Goal: Task Accomplishment & Management: Complete application form

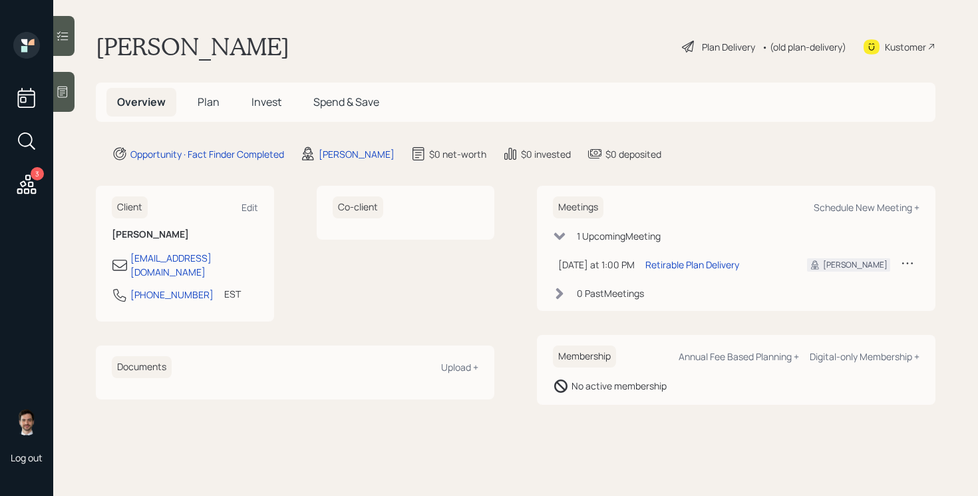
click at [210, 96] on span "Plan" at bounding box center [209, 101] width 22 height 15
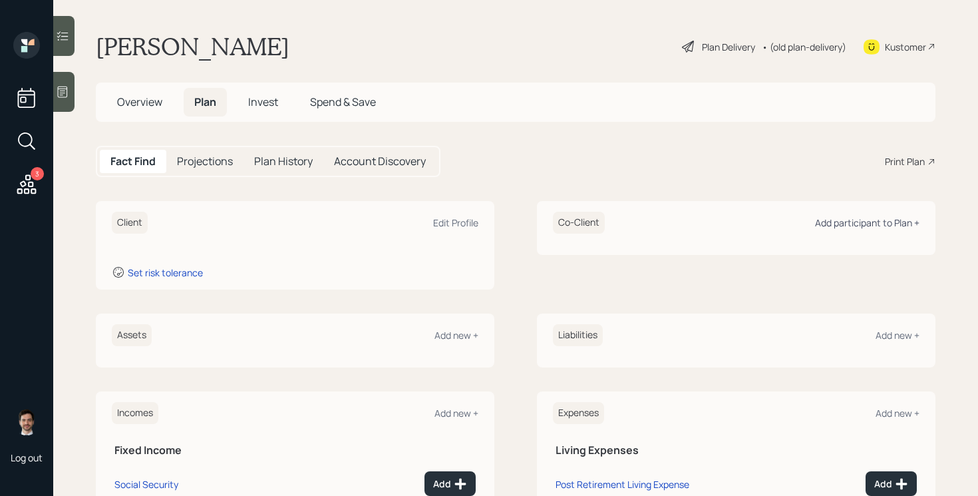
click at [853, 226] on div "Add participant to Plan +" at bounding box center [867, 222] width 104 height 13
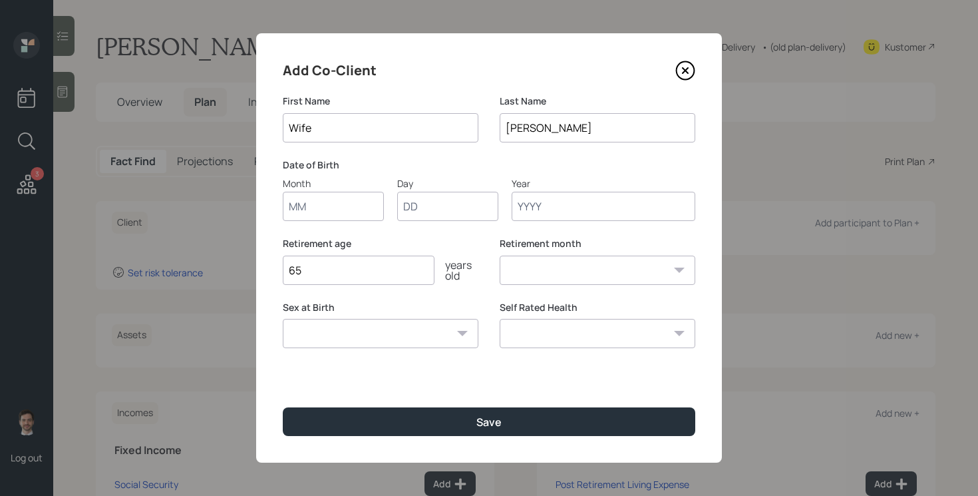
type input "Wife"
type input "09"
type input "10"
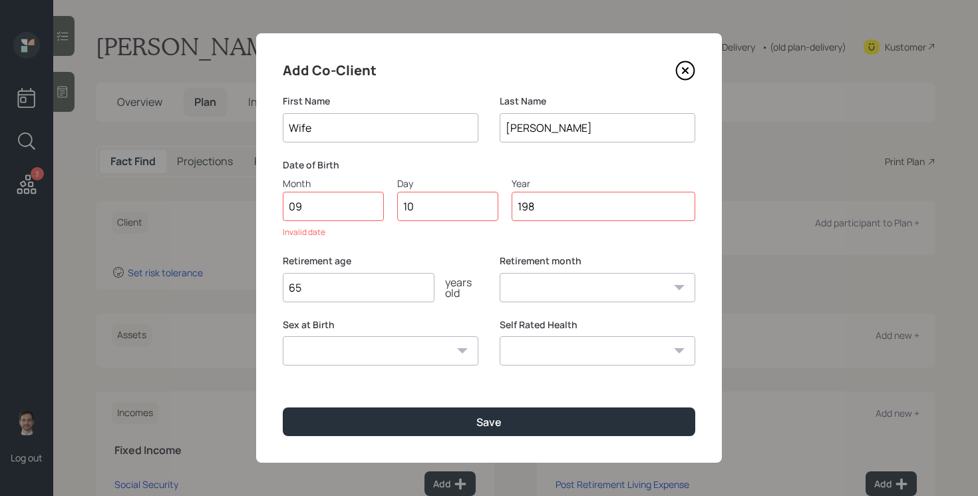
type input "1985"
select select "9"
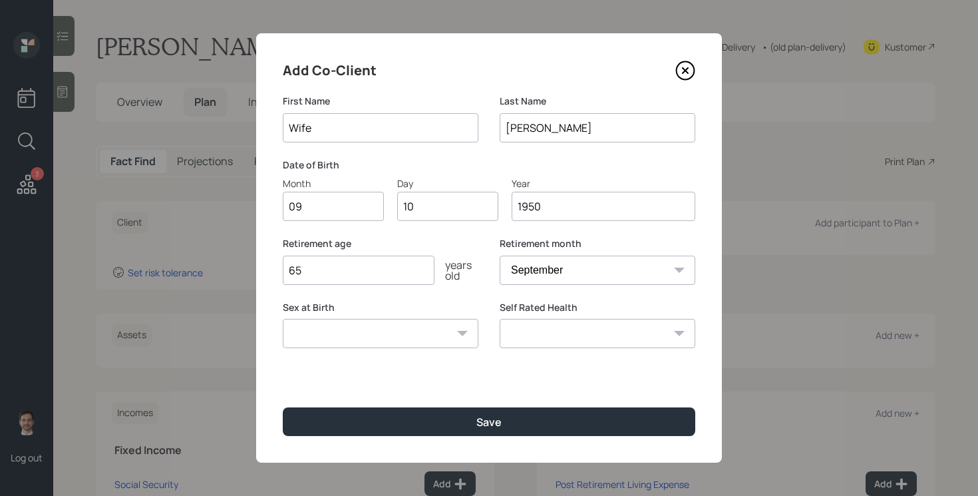
type input "1950"
click at [283, 407] on button "Save" at bounding box center [489, 421] width 413 height 29
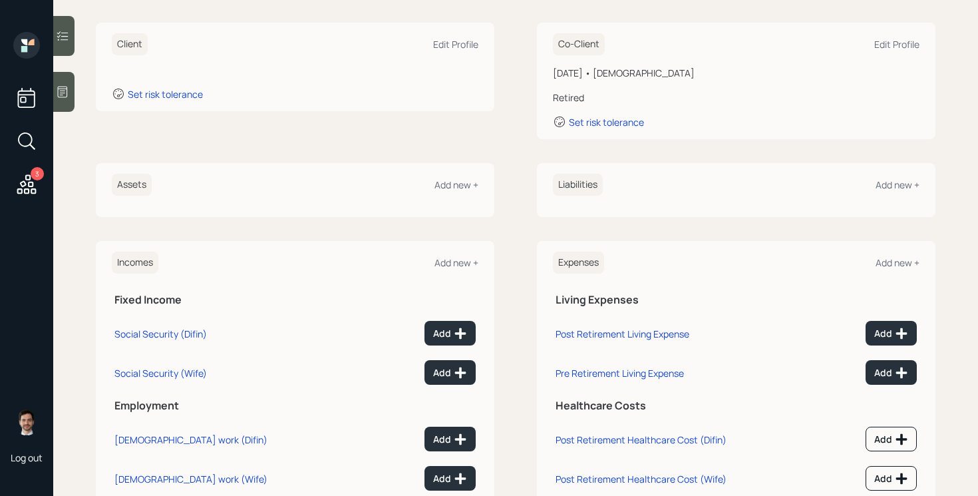
scroll to position [221, 0]
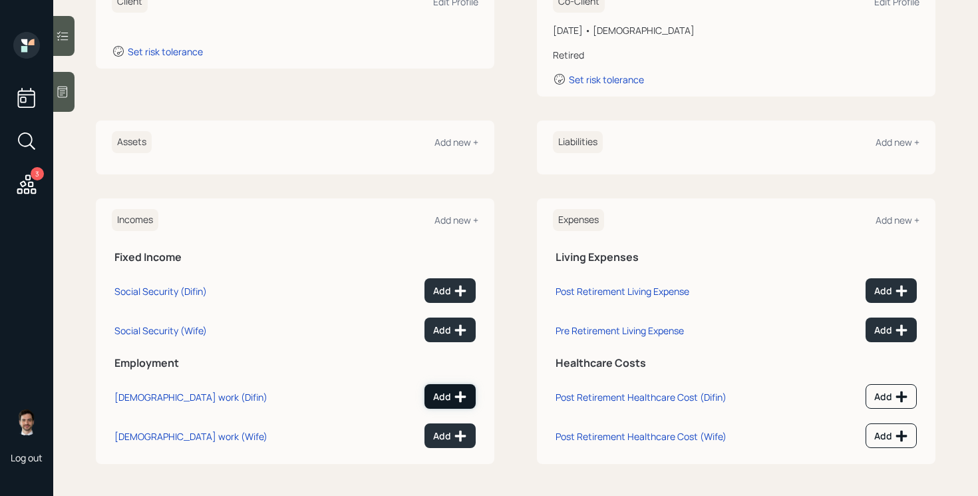
click at [439, 387] on button "Add" at bounding box center [450, 396] width 51 height 25
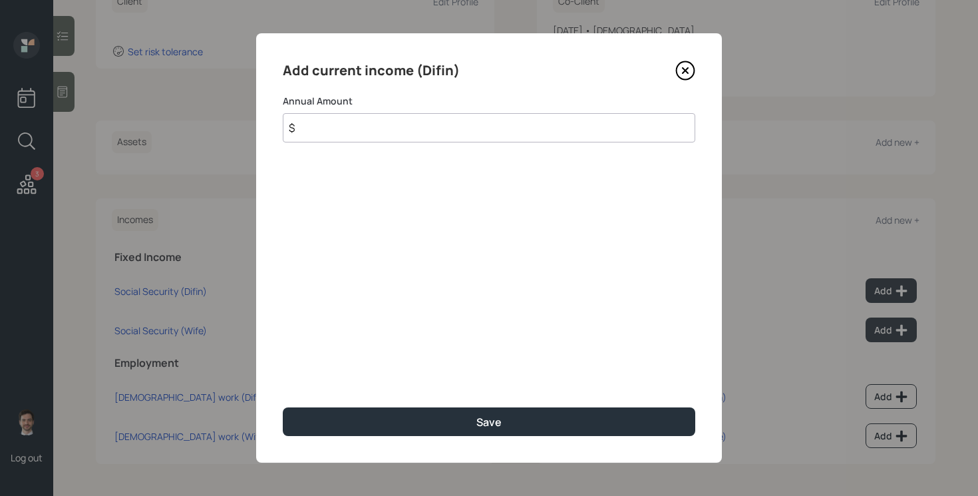
click at [413, 129] on input "$" at bounding box center [489, 127] width 413 height 29
type input "$ 110,000"
click at [283, 407] on button "Save" at bounding box center [489, 421] width 413 height 29
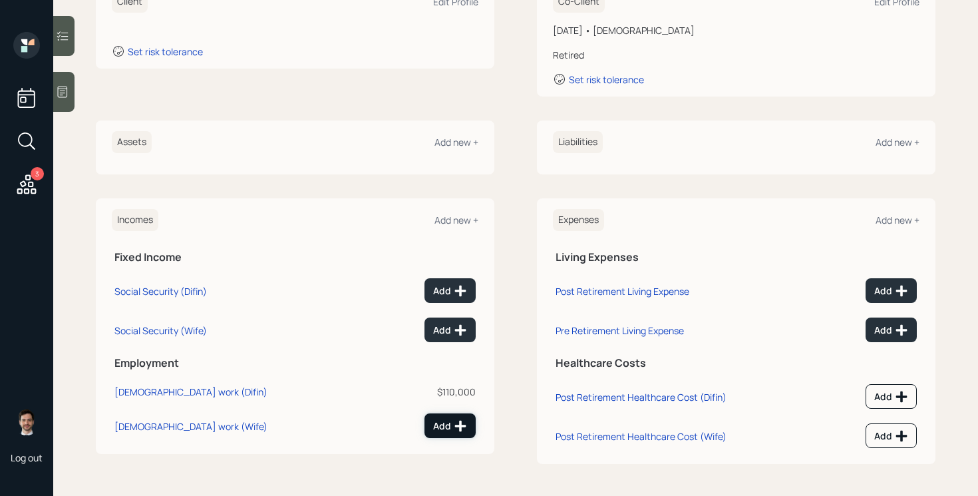
click at [443, 423] on div "Add" at bounding box center [450, 425] width 34 height 13
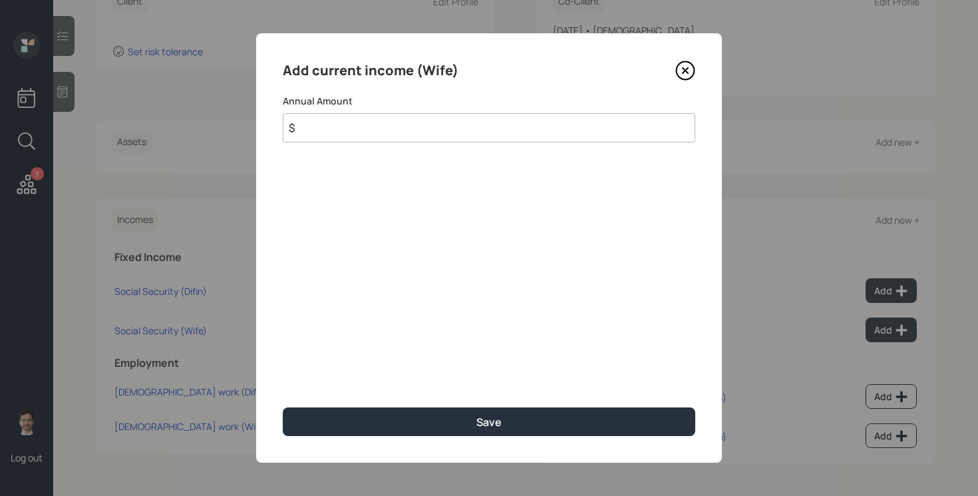
click at [367, 134] on input "$" at bounding box center [489, 127] width 413 height 29
type input "$ 110,000"
click at [283, 407] on button "Save" at bounding box center [489, 421] width 413 height 29
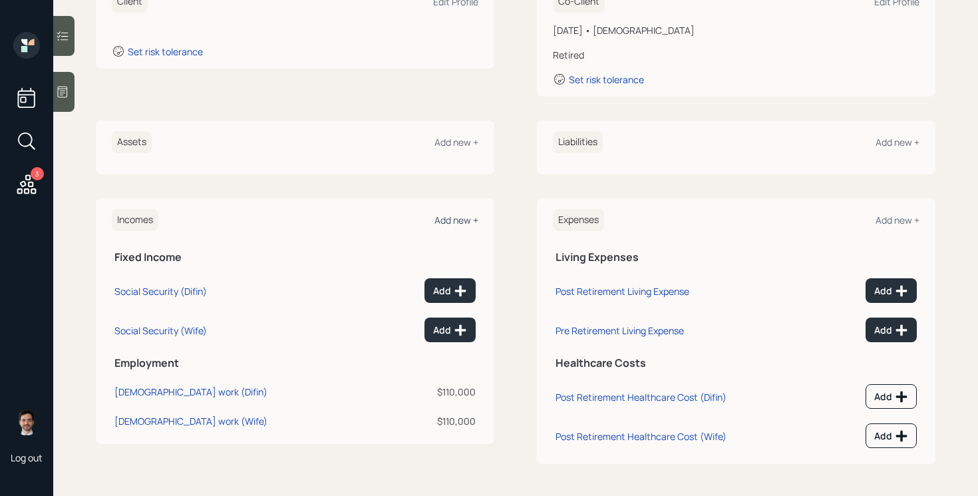
click at [461, 223] on div "Add new +" at bounding box center [457, 220] width 44 height 13
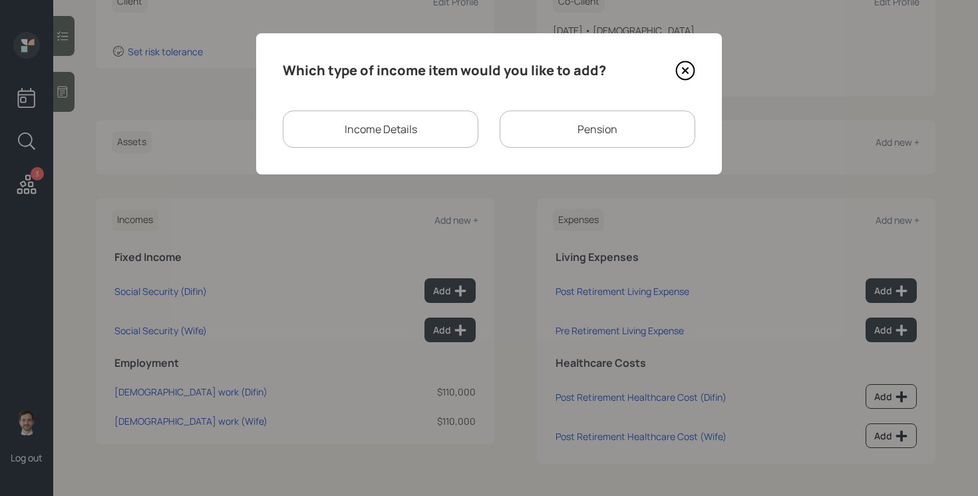
click at [418, 112] on div "Income Details" at bounding box center [381, 128] width 196 height 37
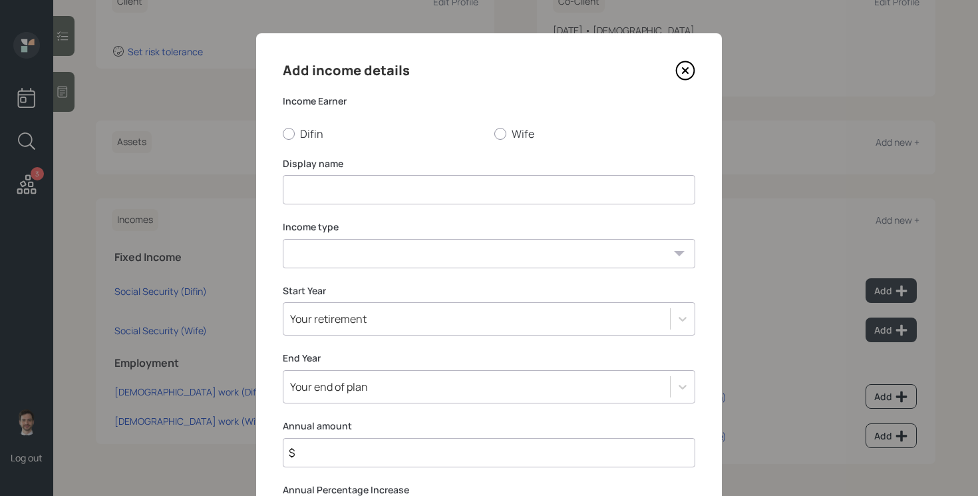
click at [333, 183] on input at bounding box center [489, 189] width 413 height 29
type input "Difin's Current 401k"
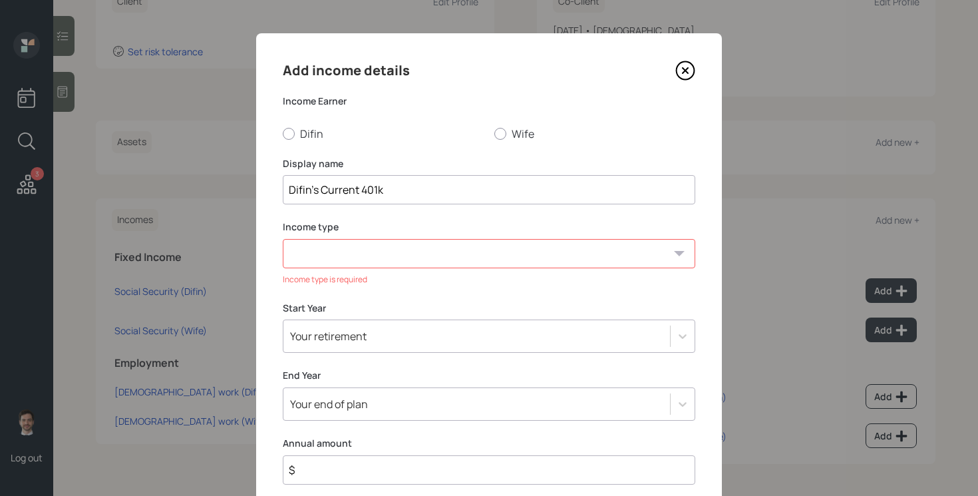
click at [388, 270] on div "Add income details Income Earner Difin Wife Display name [PERSON_NAME]'s Curren…" at bounding box center [489, 326] width 466 height 586
click at [390, 258] on select "[DEMOGRAPHIC_DATA] work [DEMOGRAPHIC_DATA] work Self employment Other" at bounding box center [489, 253] width 413 height 29
select select "salary"
click at [283, 239] on select "[DEMOGRAPHIC_DATA] work [DEMOGRAPHIC_DATA] work Self employment Other" at bounding box center [489, 253] width 413 height 29
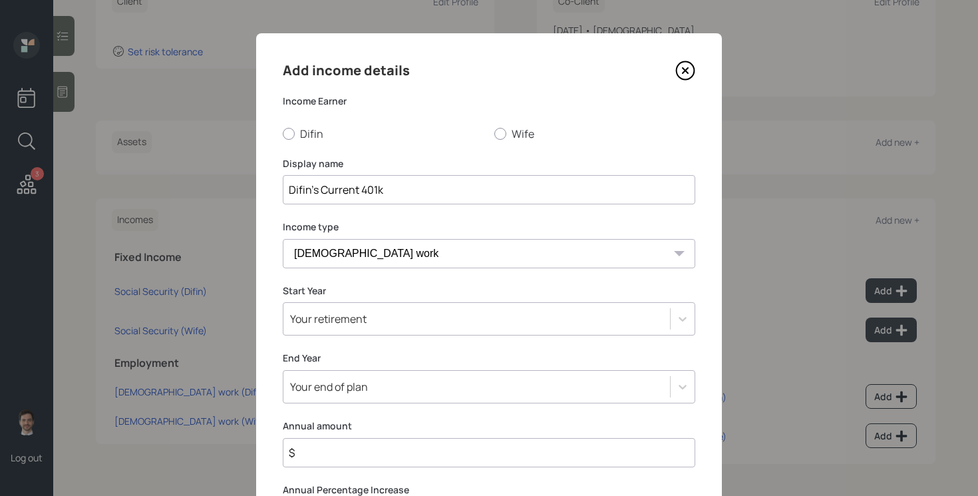
click at [689, 69] on icon at bounding box center [685, 71] width 20 height 20
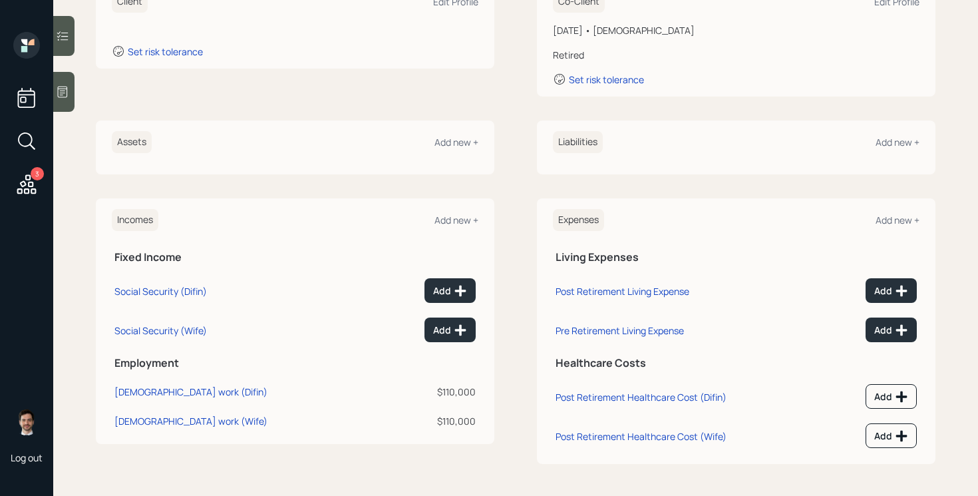
scroll to position [186, 0]
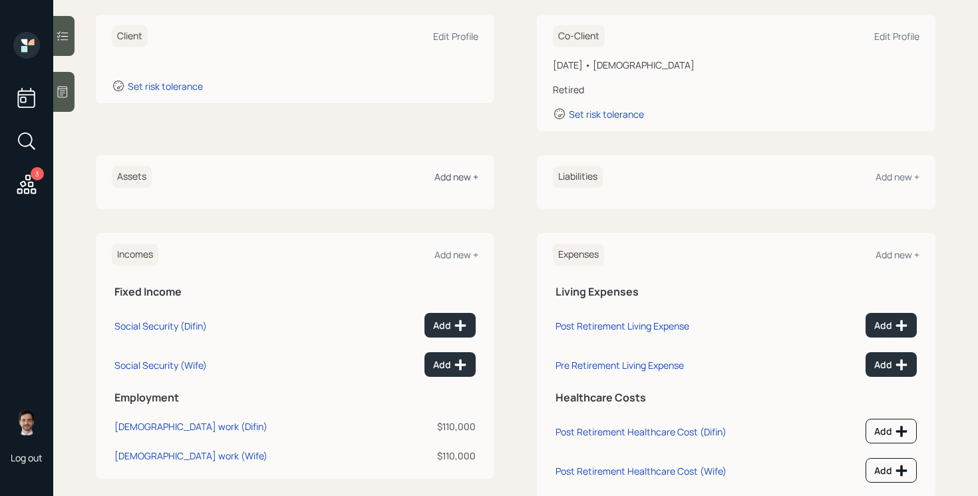
click at [473, 178] on div "Add new +" at bounding box center [457, 176] width 44 height 13
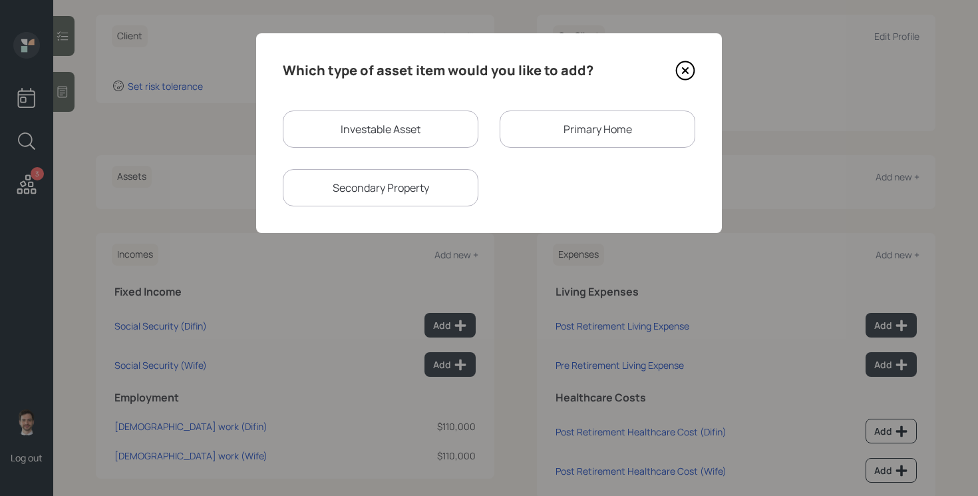
click at [399, 118] on div "Investable Asset" at bounding box center [381, 128] width 196 height 37
select select "taxable"
select select "balanced"
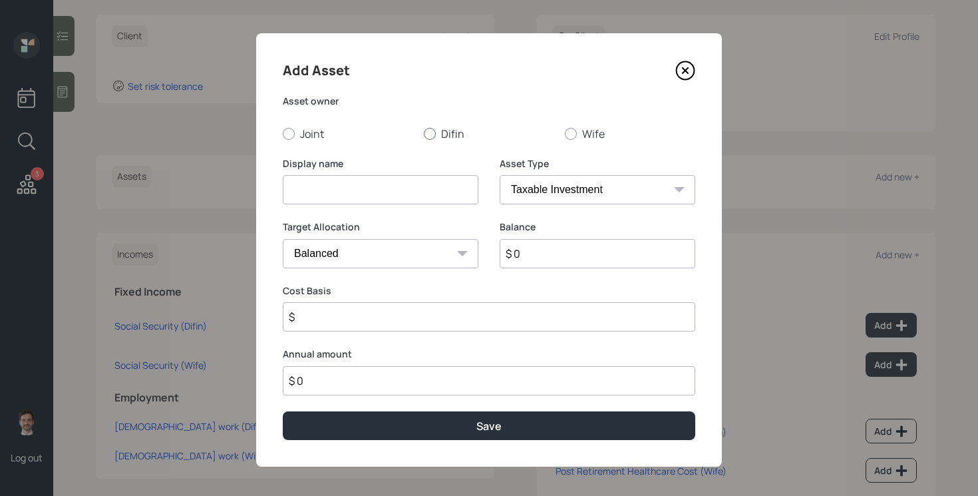
click at [450, 134] on label "Difin" at bounding box center [489, 133] width 130 height 15
click at [424, 134] on input "Difin" at bounding box center [423, 133] width 1 height 1
radio input "true"
type input "F"
type input "Difin's Current 401k"
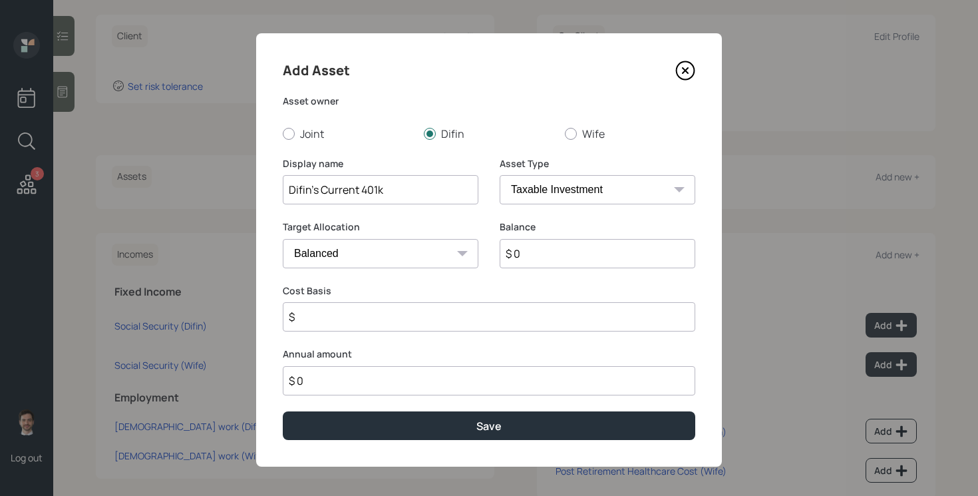
select select "company_sponsored"
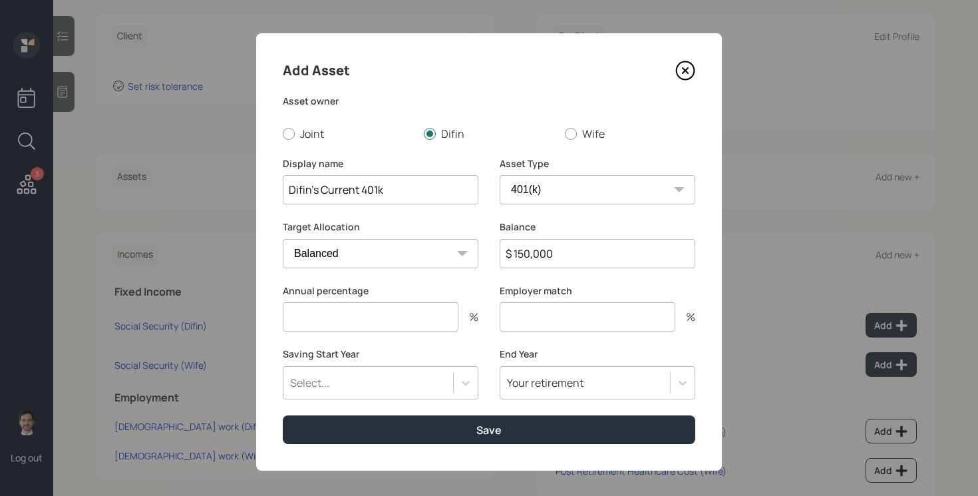
type input "$ 150,000"
type input "5"
type input "6"
type input "3"
type input "a"
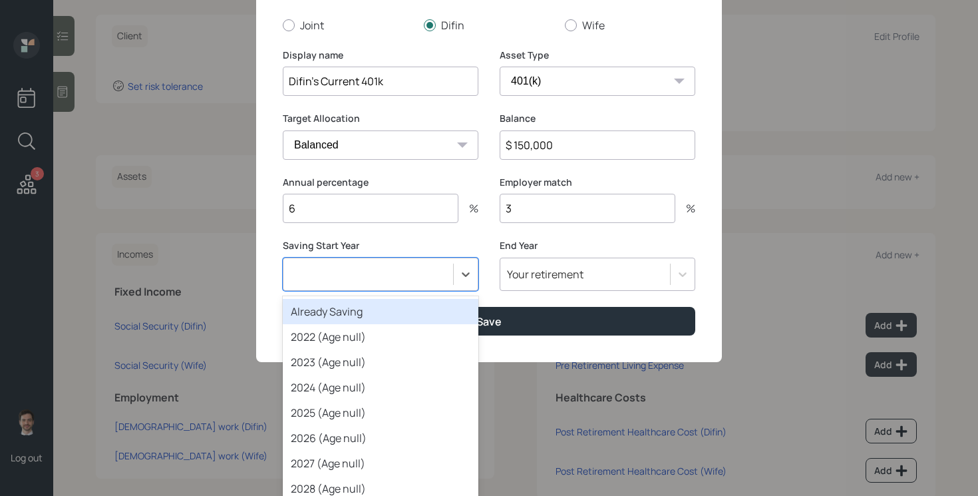
scroll to position [9, 0]
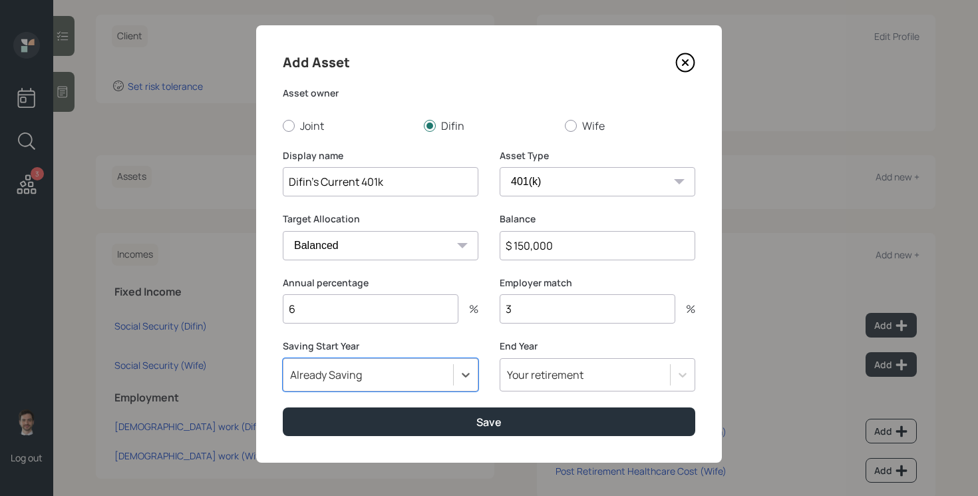
click at [283, 407] on button "Save" at bounding box center [489, 421] width 413 height 29
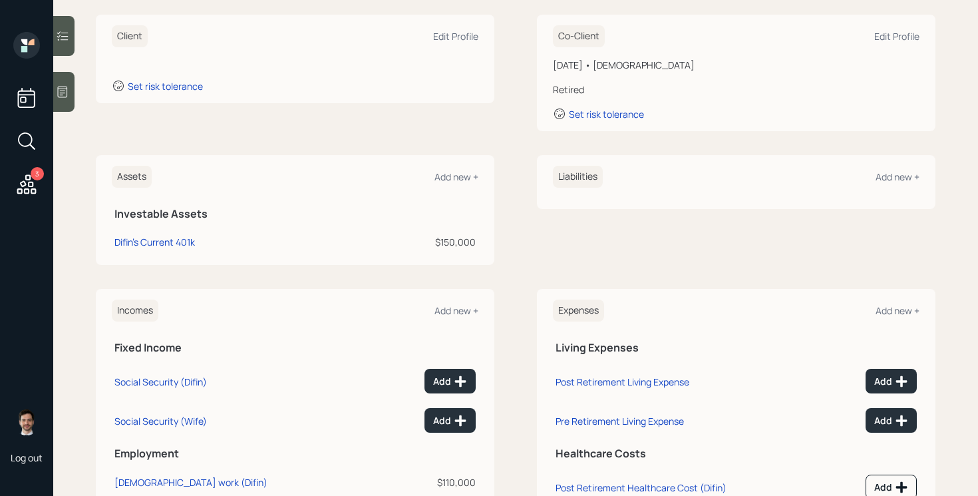
click at [447, 168] on div "Assets Add new +" at bounding box center [295, 177] width 367 height 22
click at [447, 177] on div "Add new +" at bounding box center [457, 176] width 44 height 13
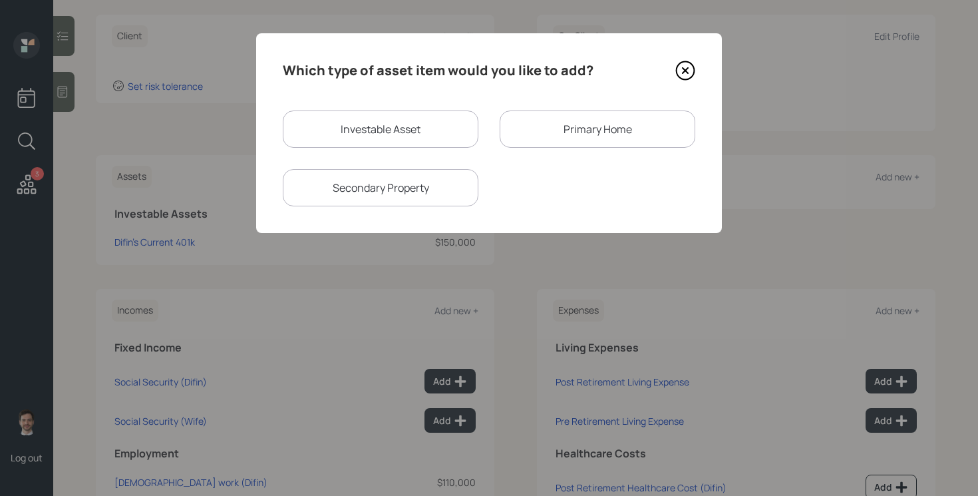
click at [403, 128] on div "Investable Asset" at bounding box center [381, 128] width 196 height 37
select select "taxable"
select select "balanced"
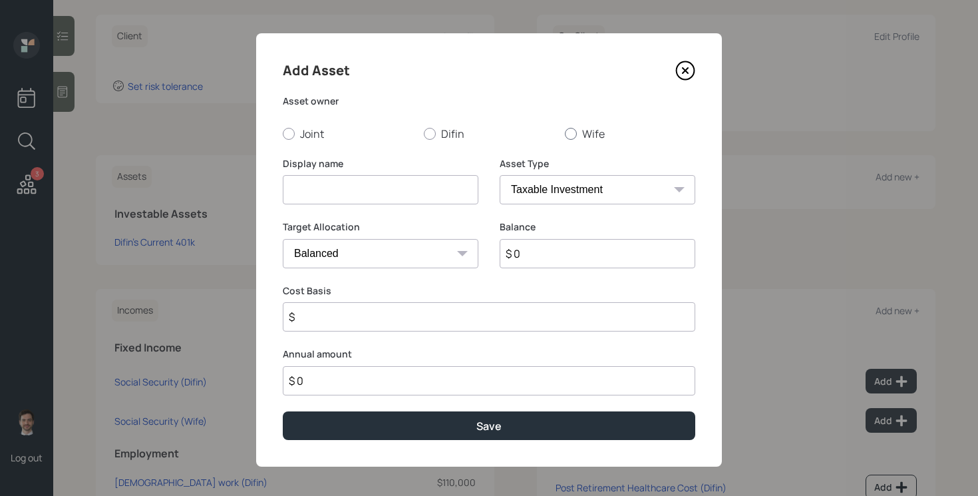
click at [594, 136] on label "Wife" at bounding box center [630, 133] width 130 height 15
click at [565, 134] on input "Wife" at bounding box center [564, 133] width 1 height 1
radio input "true"
drag, startPoint x: 411, startPoint y: 188, endPoint x: 421, endPoint y: 168, distance: 22.0
click at [411, 188] on input at bounding box center [381, 189] width 196 height 29
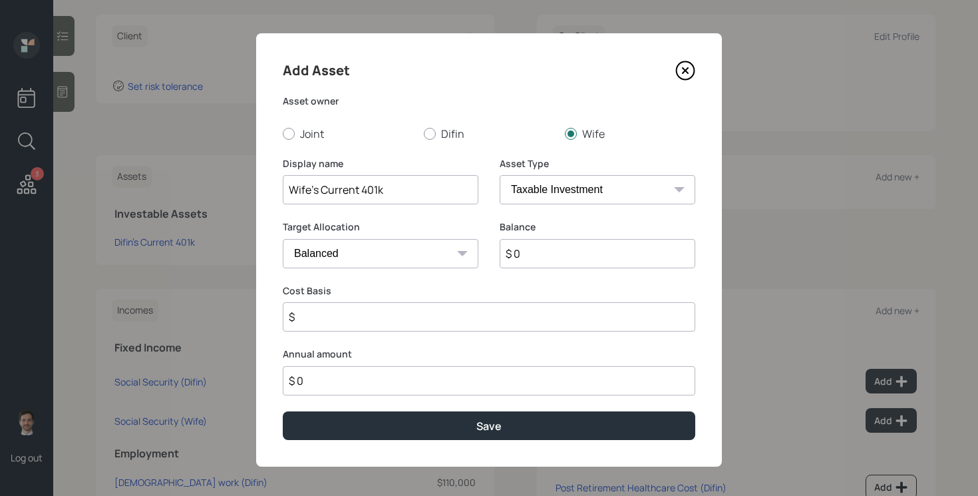
type input "Wife's Current 401k"
select select "company_sponsored"
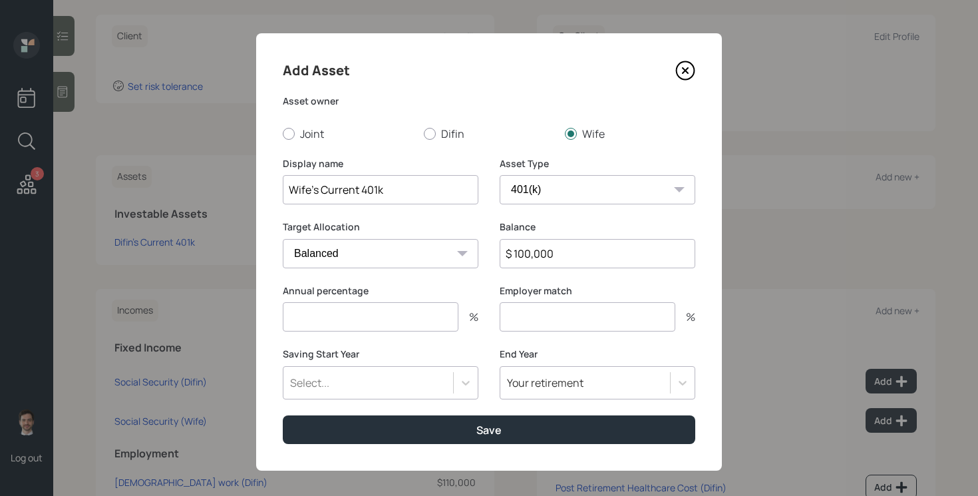
type input "$ 100,000"
type input "6"
type input "3"
type input "a"
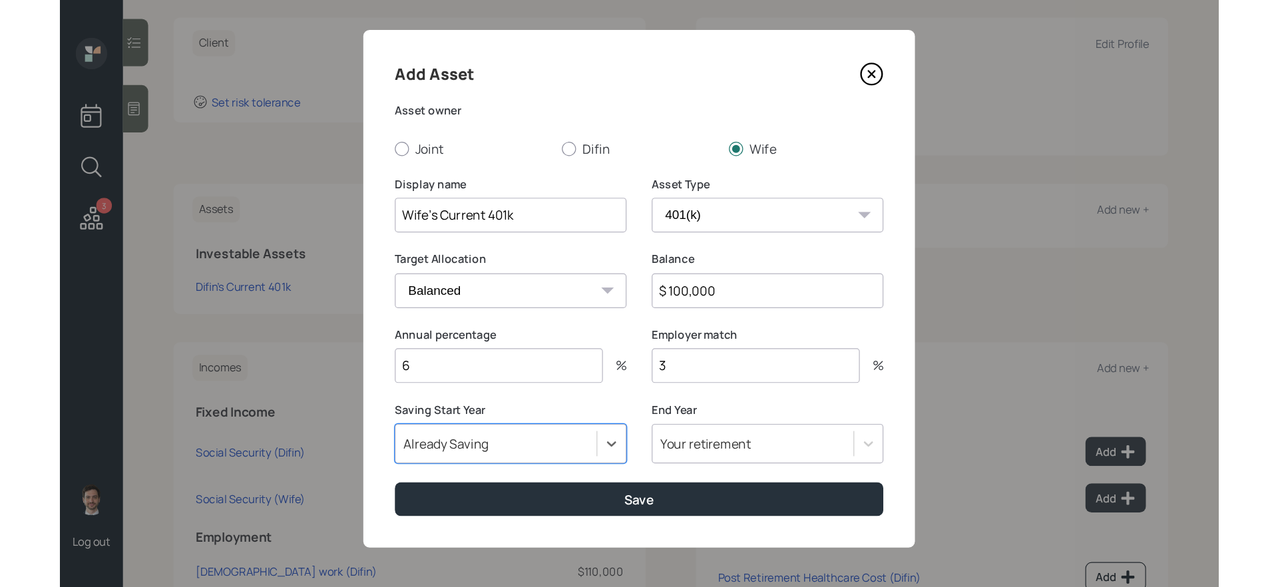
scroll to position [9, 0]
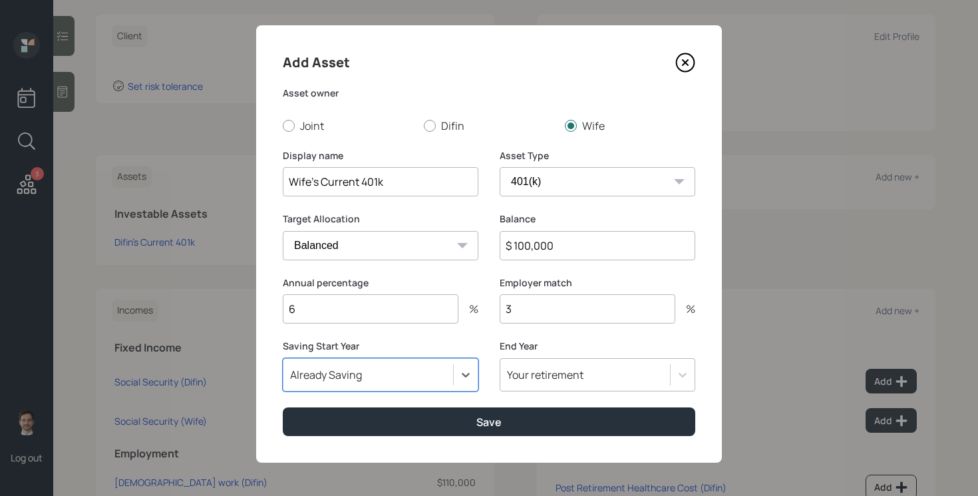
click at [283, 407] on button "Save" at bounding box center [489, 421] width 413 height 29
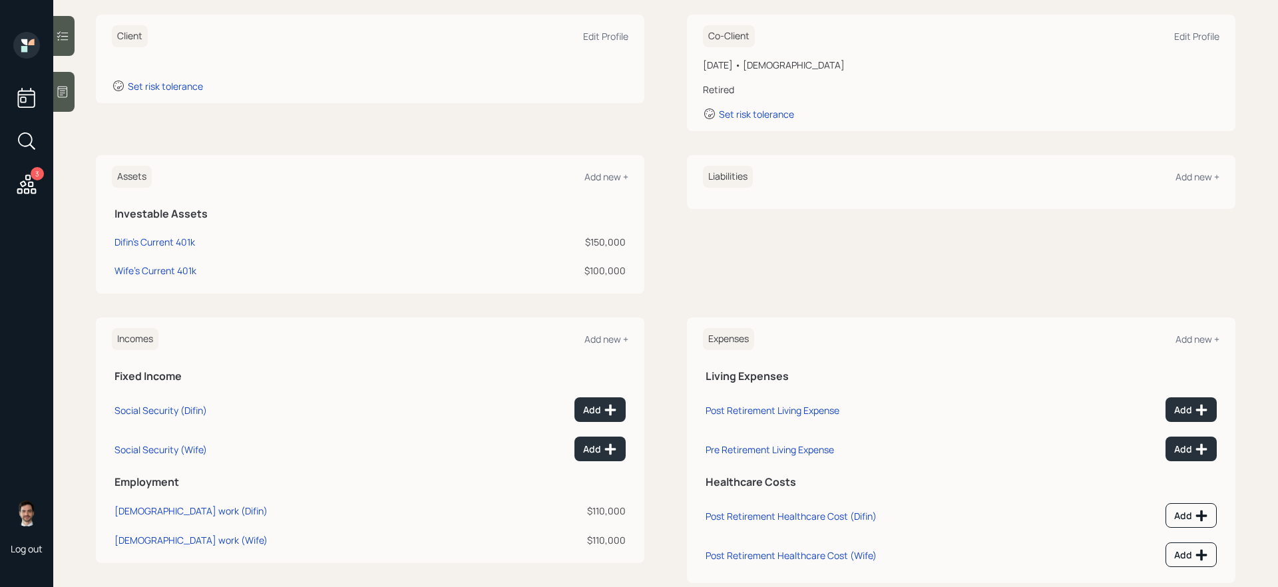
click at [662, 254] on div "Assets Add new + Investable Assets Difin's Current 401k $150,000 Wife's Current…" at bounding box center [665, 224] width 1139 height 138
click at [598, 178] on div "Add new +" at bounding box center [606, 176] width 44 height 13
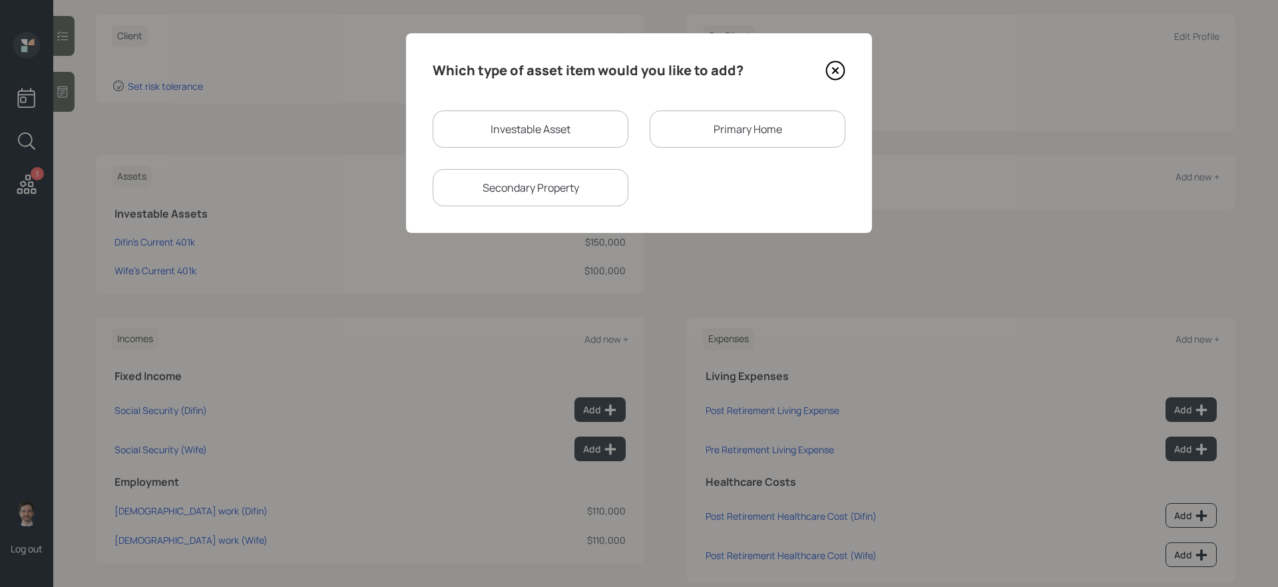
click at [589, 127] on div "Investable Asset" at bounding box center [531, 128] width 196 height 37
select select "taxable"
select select "balanced"
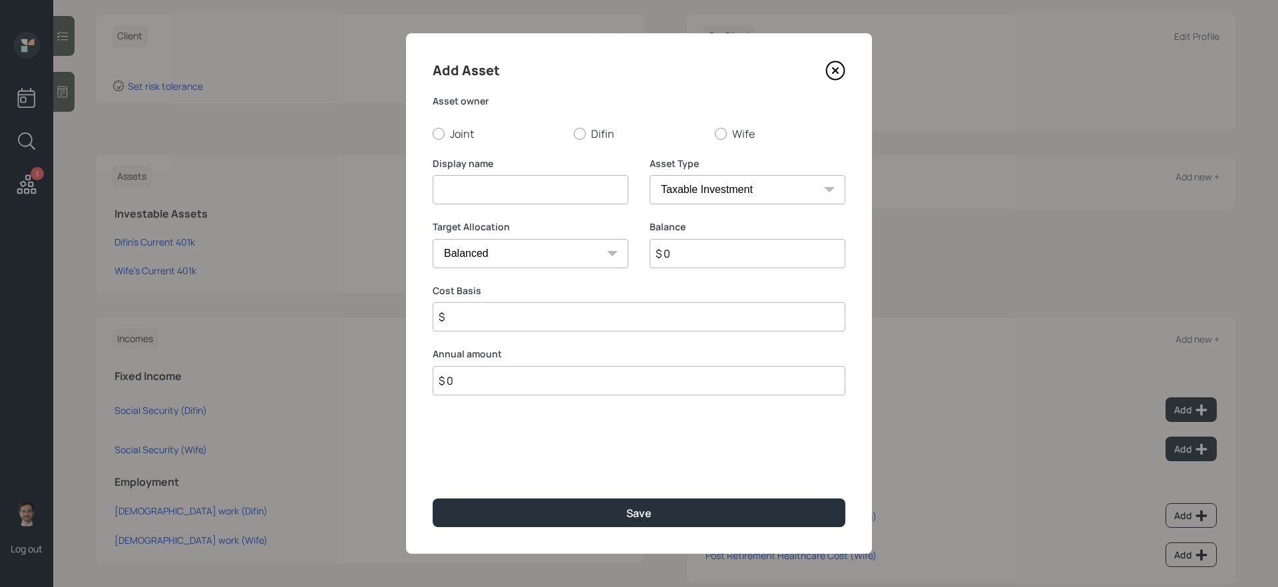
click at [562, 189] on input at bounding box center [531, 189] width 196 height 29
type input "[PERSON_NAME]"
select select "roth_ira"
type input "$"
type input "$ 30,000"
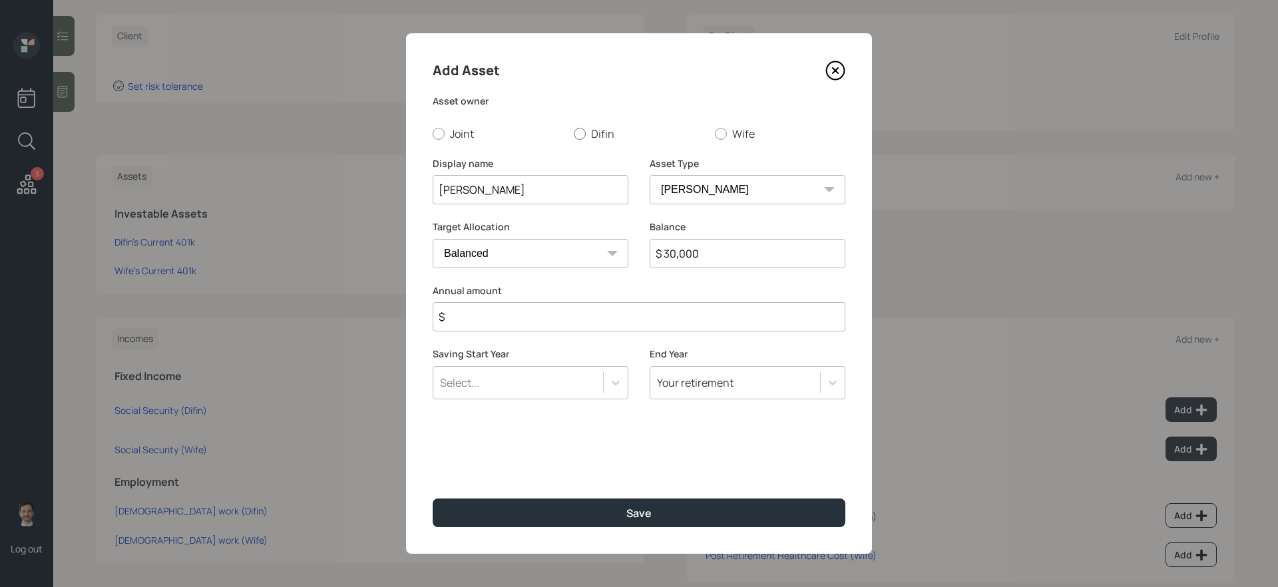
click at [578, 134] on div at bounding box center [580, 134] width 12 height 12
click at [574, 134] on input "Difin" at bounding box center [573, 133] width 1 height 1
radio input "true"
drag, startPoint x: 528, startPoint y: 186, endPoint x: 285, endPoint y: 178, distance: 243.0
click at [285, 178] on div "Add Asset Asset owner Joint Difin Wife Display name [PERSON_NAME] Asset Type SE…" at bounding box center [639, 293] width 1278 height 587
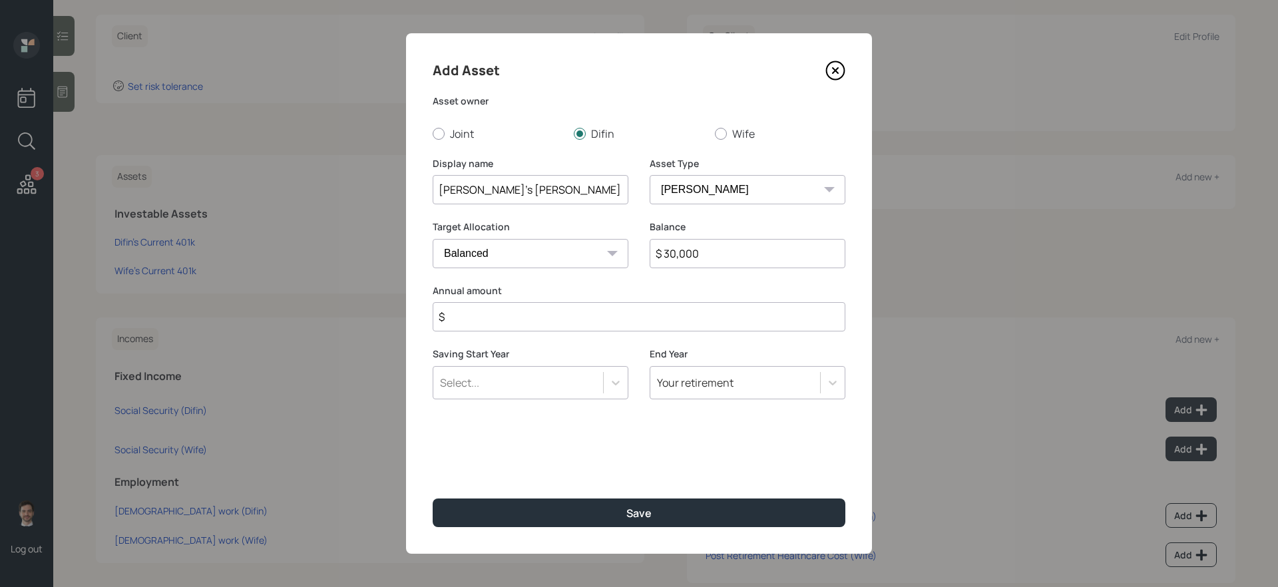
type input "[PERSON_NAME]'s [PERSON_NAME]"
type input "$ 0"
click at [433, 495] on button "Save" at bounding box center [639, 512] width 413 height 29
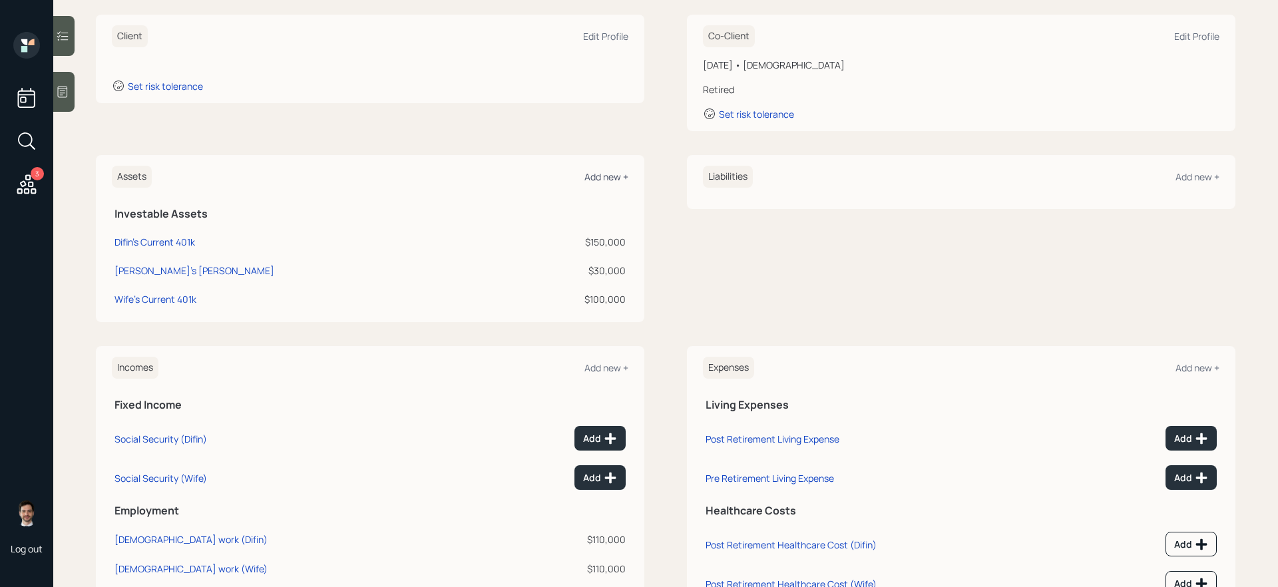
click at [613, 177] on div "Add new +" at bounding box center [606, 176] width 44 height 13
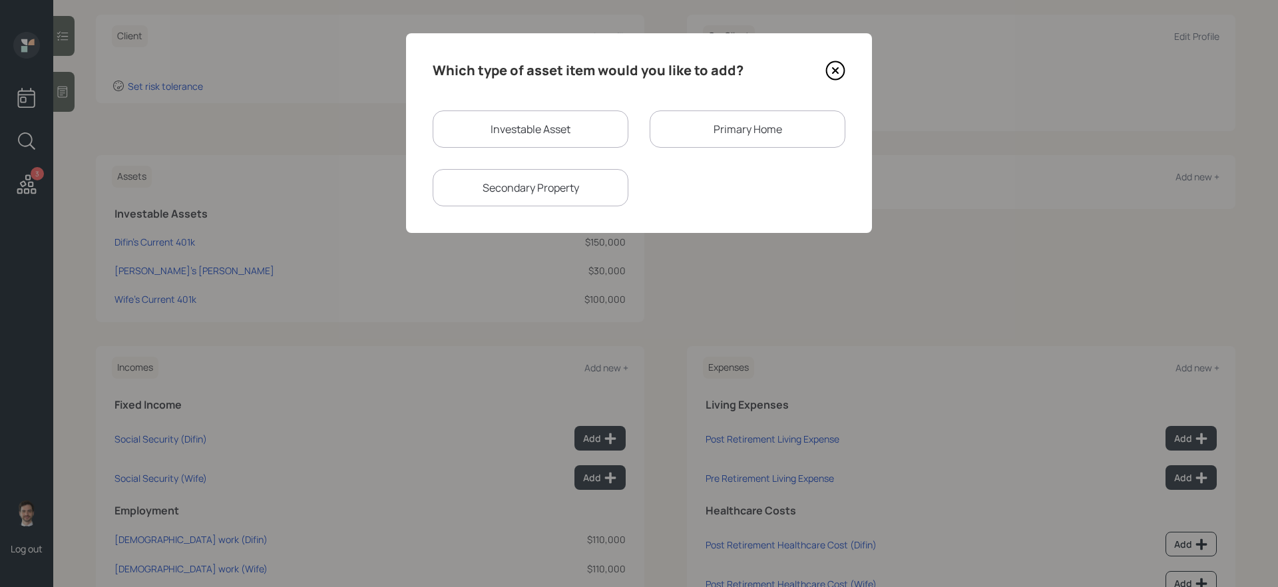
click at [584, 134] on div "Investable Asset" at bounding box center [531, 128] width 196 height 37
select select "taxable"
select select "balanced"
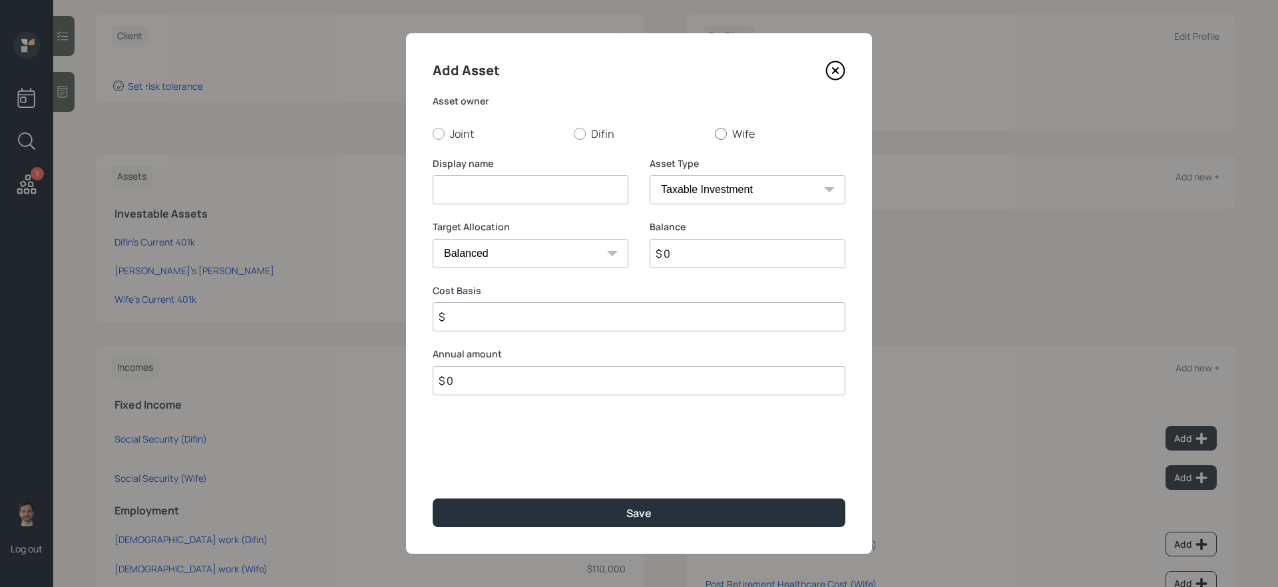
click at [730, 132] on label "Wife" at bounding box center [780, 133] width 130 height 15
click at [715, 133] on input "Wife" at bounding box center [714, 133] width 1 height 1
radio input "true"
click at [549, 196] on input at bounding box center [531, 189] width 196 height 29
type input "Wife's [PERSON_NAME]"
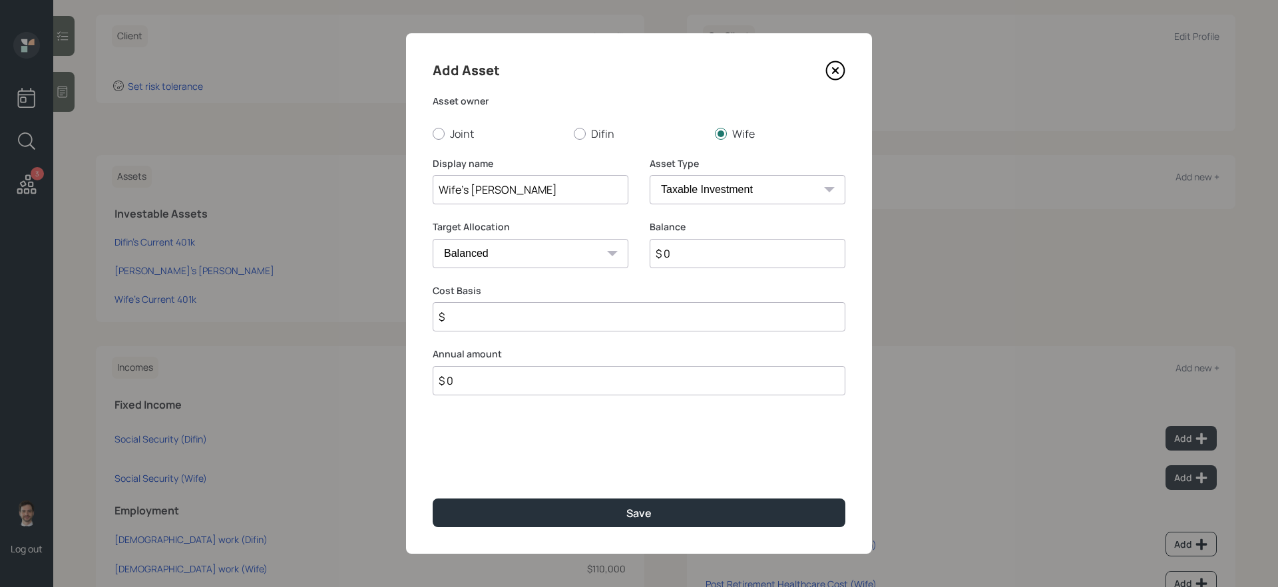
select select "roth_ira"
type input "$"
type input "$ 40,000"
type input "$ 0"
click at [433, 495] on button "Save" at bounding box center [639, 512] width 413 height 29
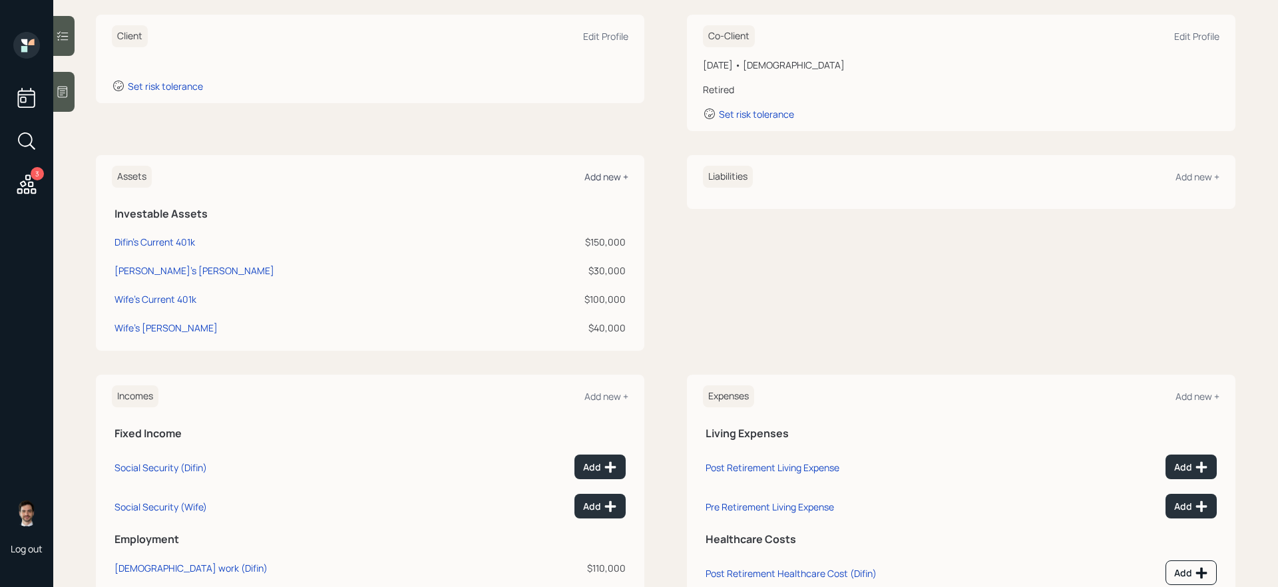
click at [609, 172] on div "Add new +" at bounding box center [606, 176] width 44 height 13
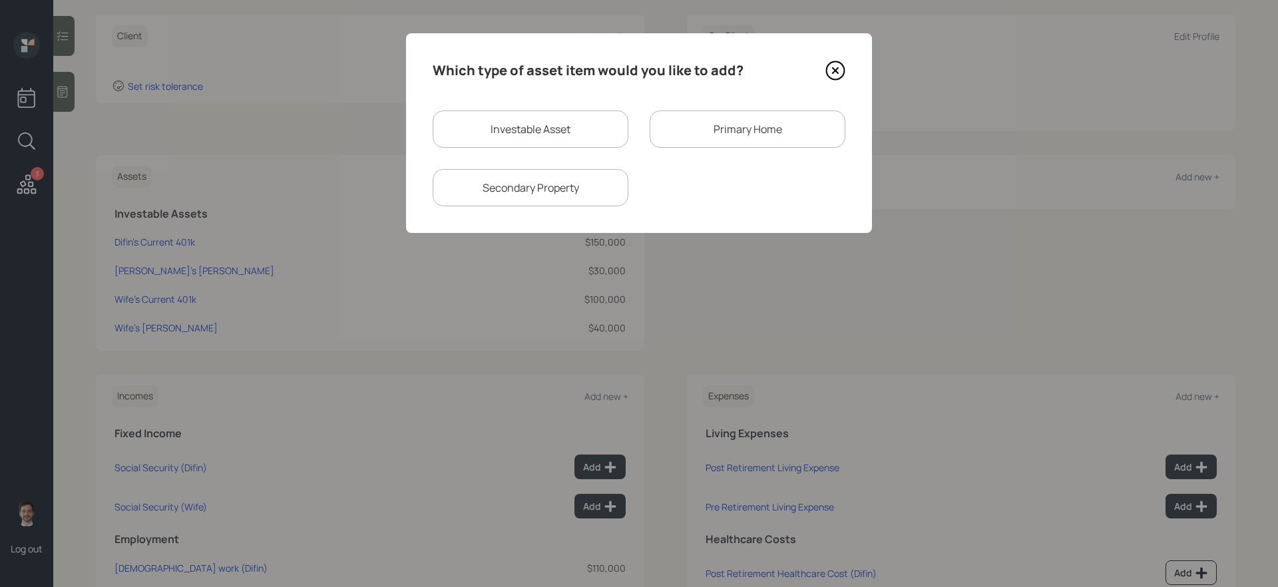
click at [572, 138] on div "Investable Asset" at bounding box center [531, 128] width 196 height 37
select select "taxable"
select select "balanced"
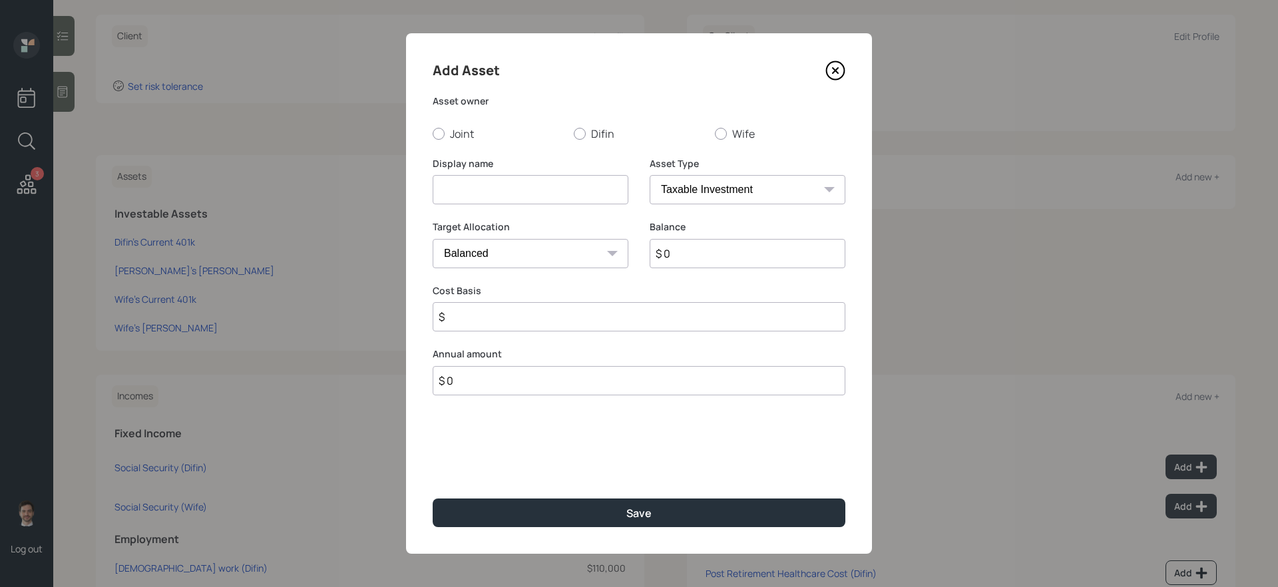
click at [500, 189] on input at bounding box center [531, 189] width 196 height 29
type input "Checking and Savings"
select select "emergency_fund"
type input "$ 25,000"
click at [442, 136] on div at bounding box center [439, 134] width 12 height 12
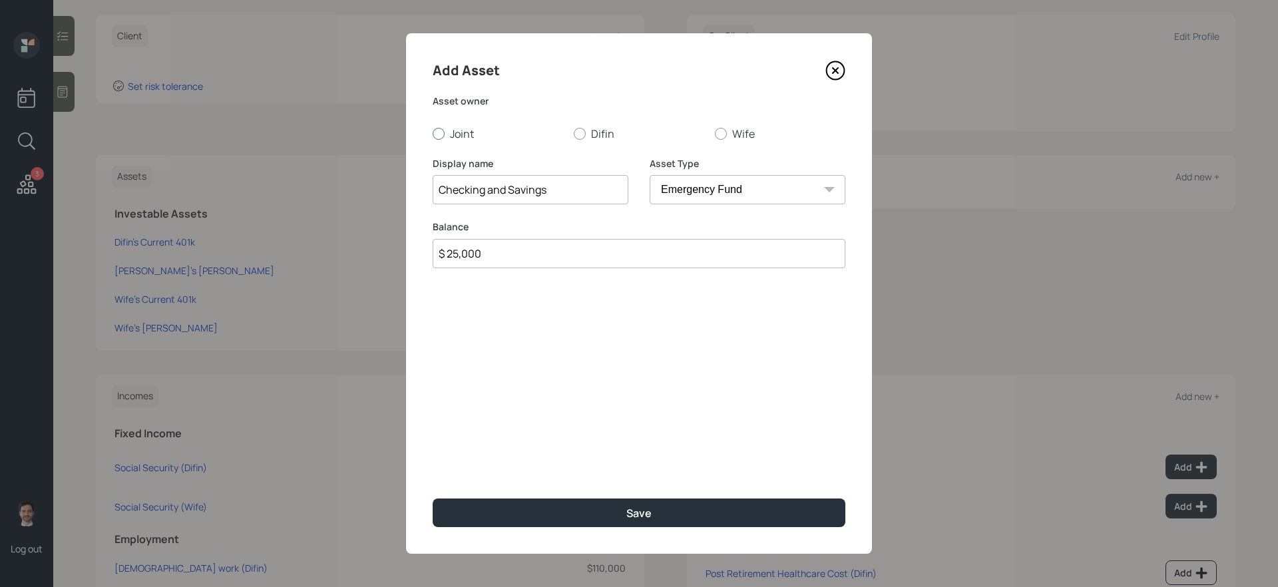
click at [433, 134] on input "Joint" at bounding box center [432, 133] width 1 height 1
radio input "true"
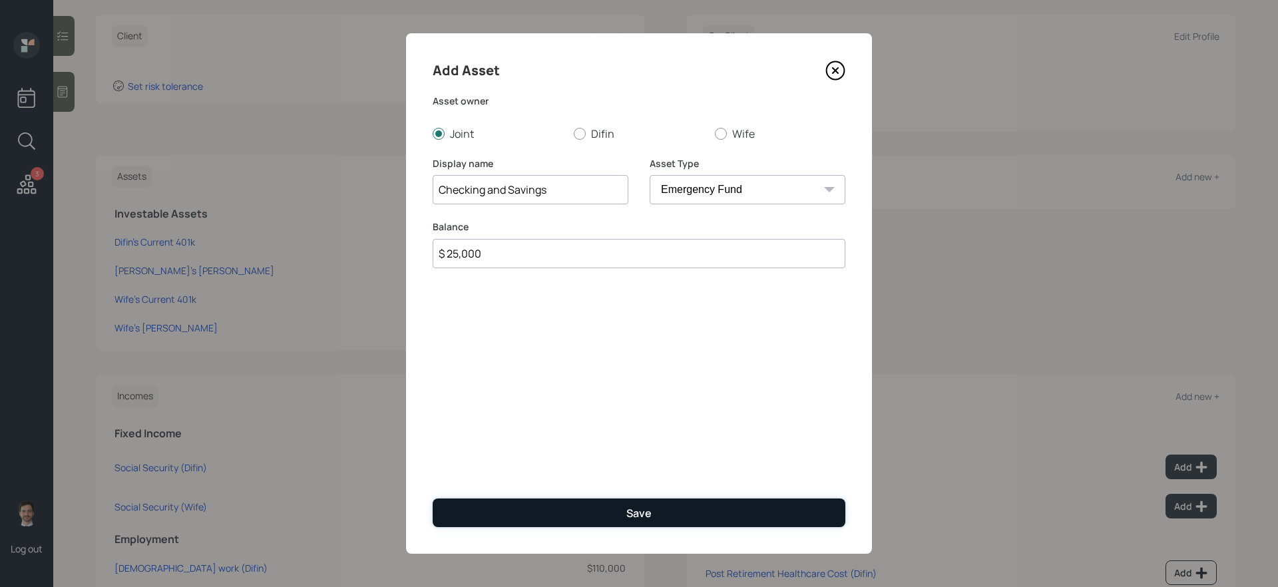
click at [554, 495] on button "Save" at bounding box center [639, 512] width 413 height 29
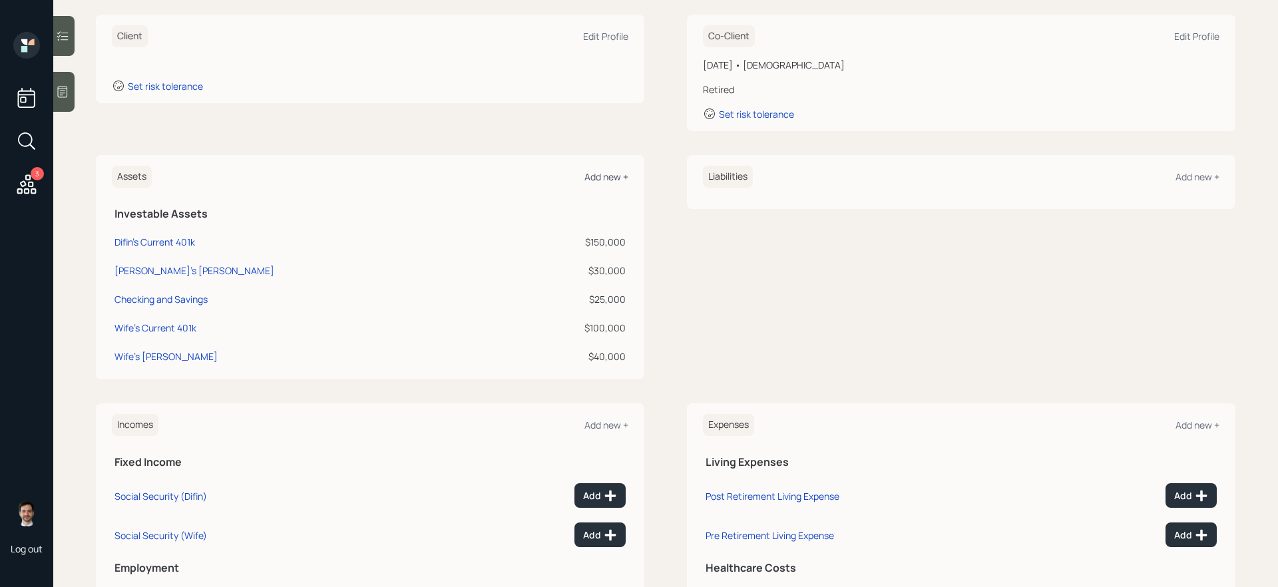
click at [593, 181] on div "Add new +" at bounding box center [606, 176] width 44 height 13
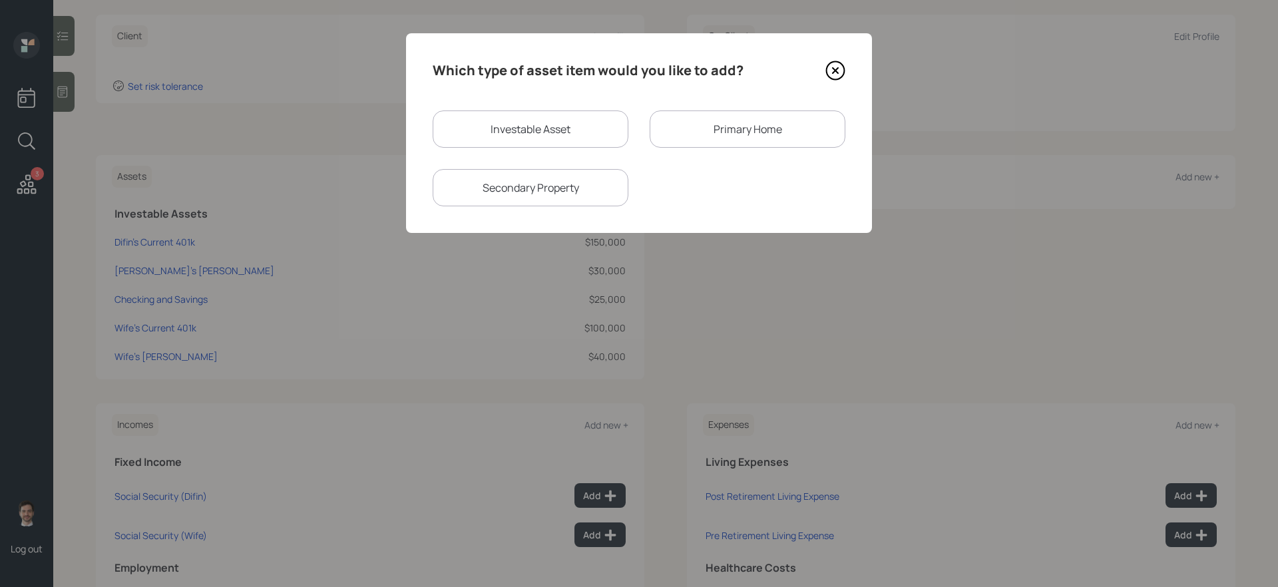
click at [531, 124] on div "Investable Asset" at bounding box center [531, 128] width 196 height 37
select select "taxable"
select select "balanced"
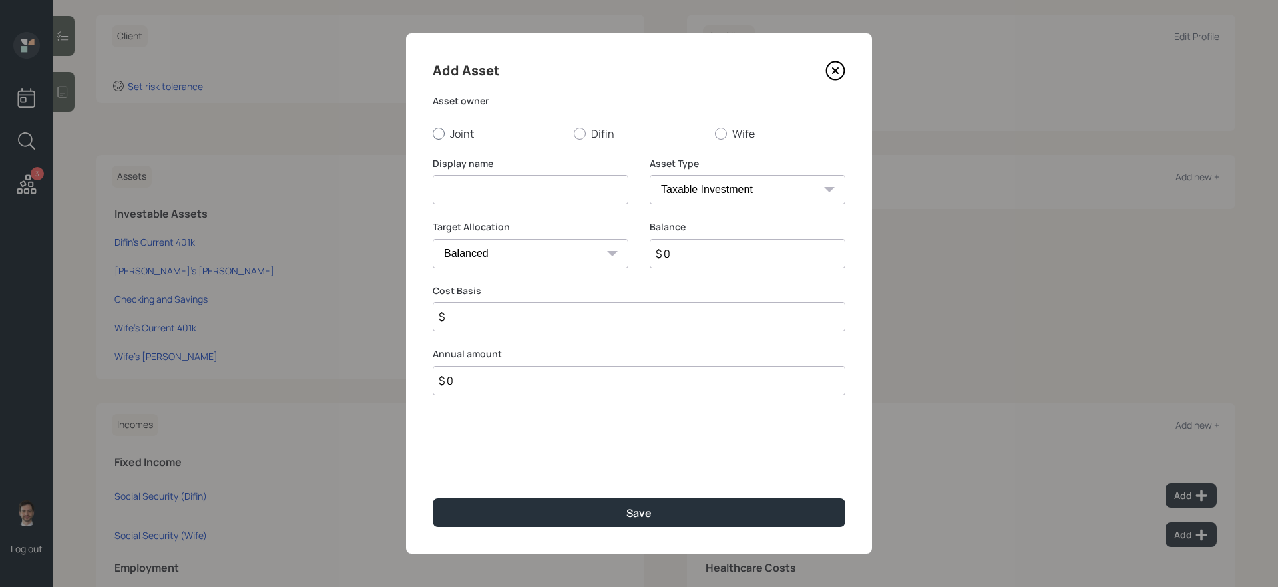
click at [460, 136] on label "Joint" at bounding box center [498, 133] width 130 height 15
click at [433, 134] on input "Joint" at bounding box center [432, 133] width 1 height 1
radio input "true"
drag, startPoint x: 466, startPoint y: 190, endPoint x: 476, endPoint y: 172, distance: 20.6
click at [466, 190] on input at bounding box center [531, 189] width 196 height 29
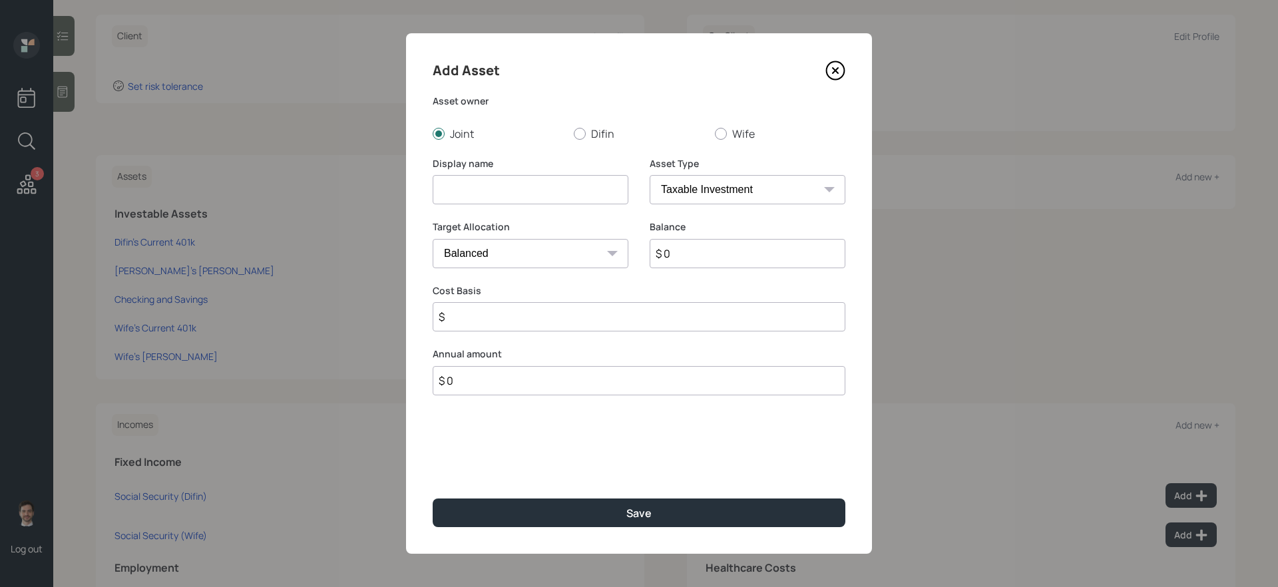
type input "r"
type input "Brokerage"
type input "$ 50,000"
type input "$ 35,000"
click at [433, 495] on button "Save" at bounding box center [639, 512] width 413 height 29
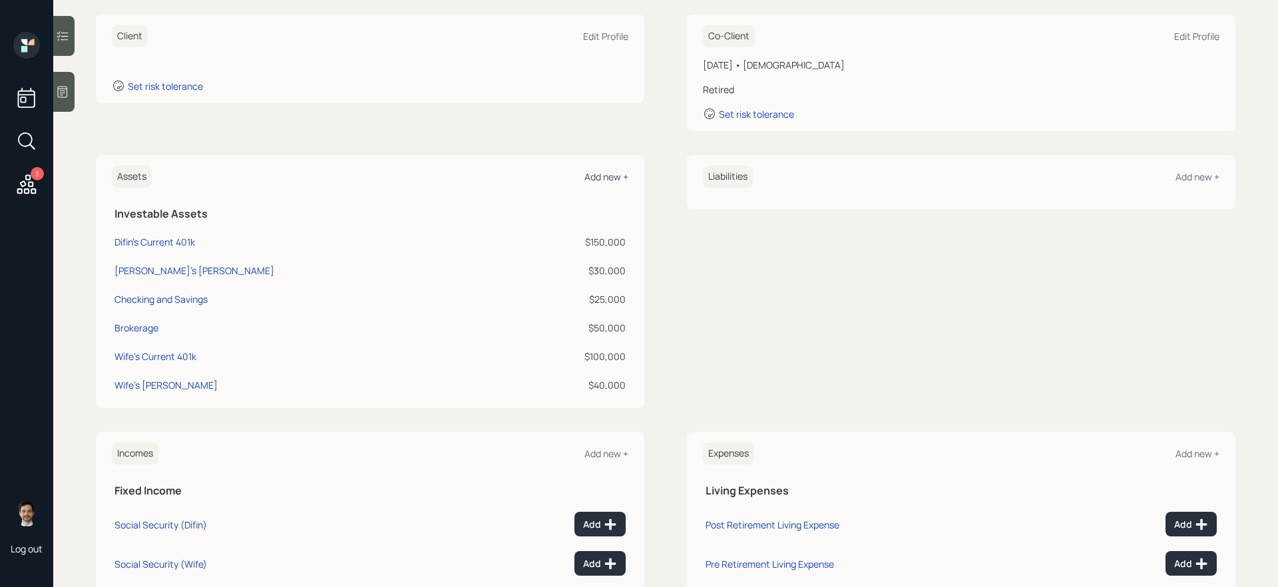
click at [606, 174] on div "Add new +" at bounding box center [606, 176] width 44 height 13
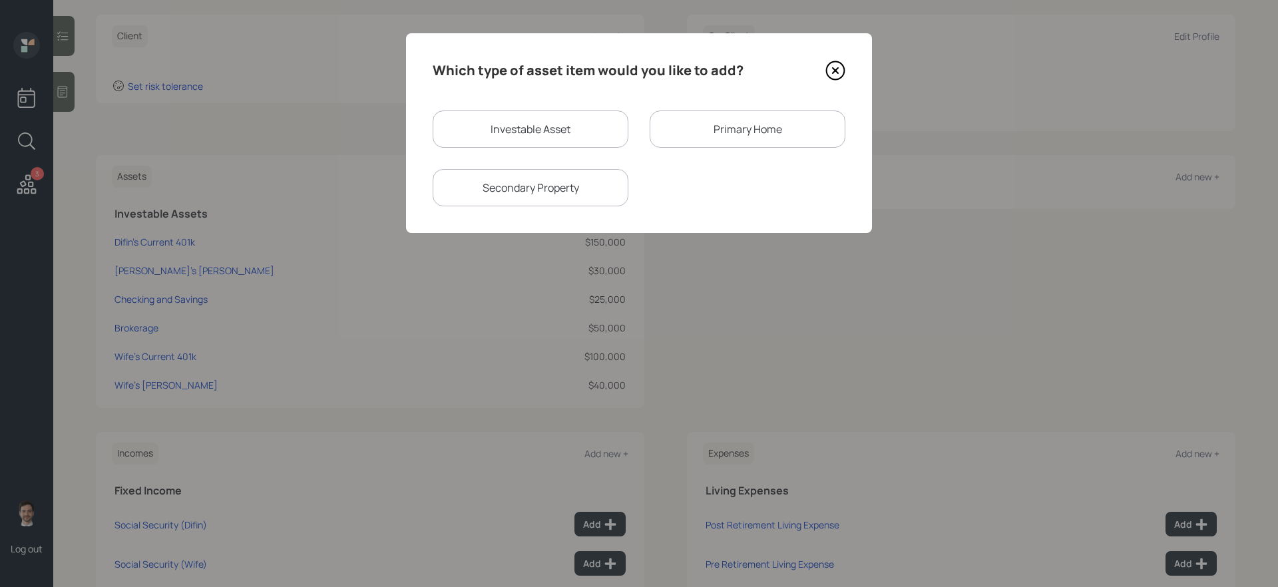
click at [591, 138] on div "Investable Asset" at bounding box center [531, 128] width 196 height 37
select select "taxable"
select select "balanced"
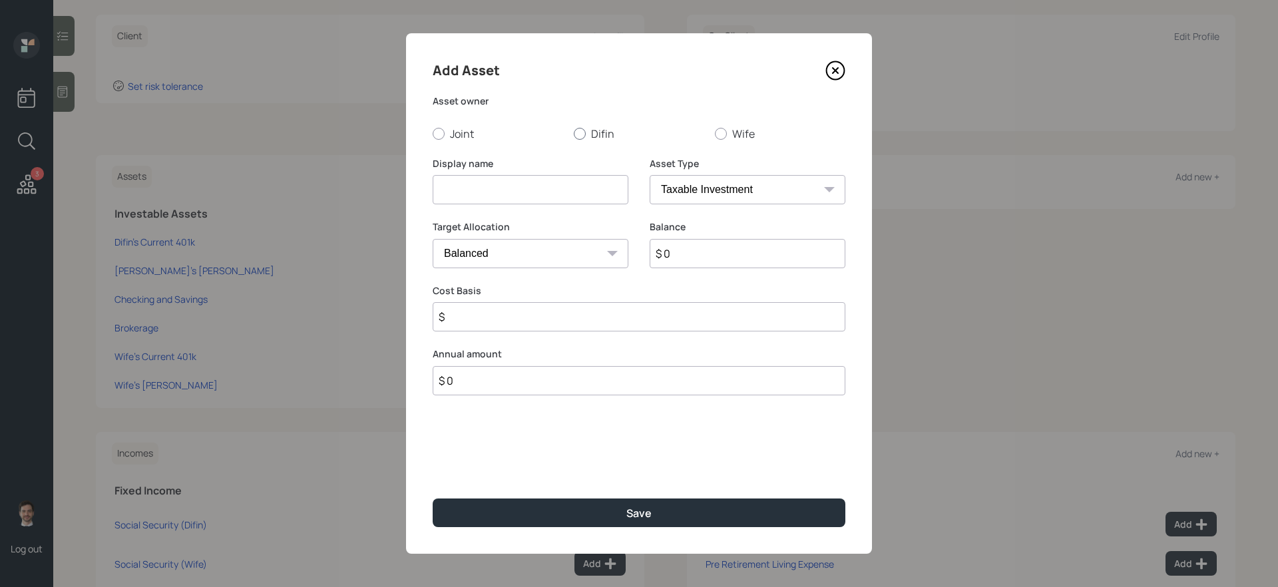
click at [606, 138] on label "Difin" at bounding box center [639, 133] width 130 height 15
click at [574, 134] on input "Difin" at bounding box center [573, 133] width 1 height 1
radio input "true"
click at [560, 191] on input at bounding box center [531, 189] width 196 height 29
type input "[PERSON_NAME]'s HSA"
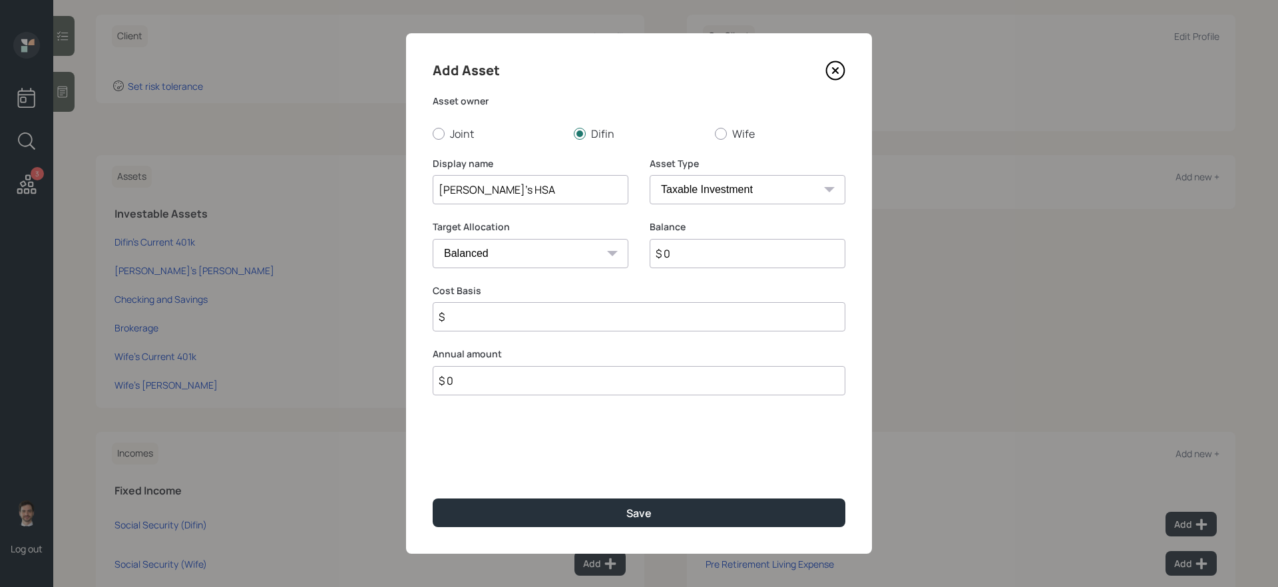
select select "hsa"
type input "$"
type input "$ 10,000"
type input "$ 0"
click at [433, 495] on button "Save" at bounding box center [639, 512] width 413 height 29
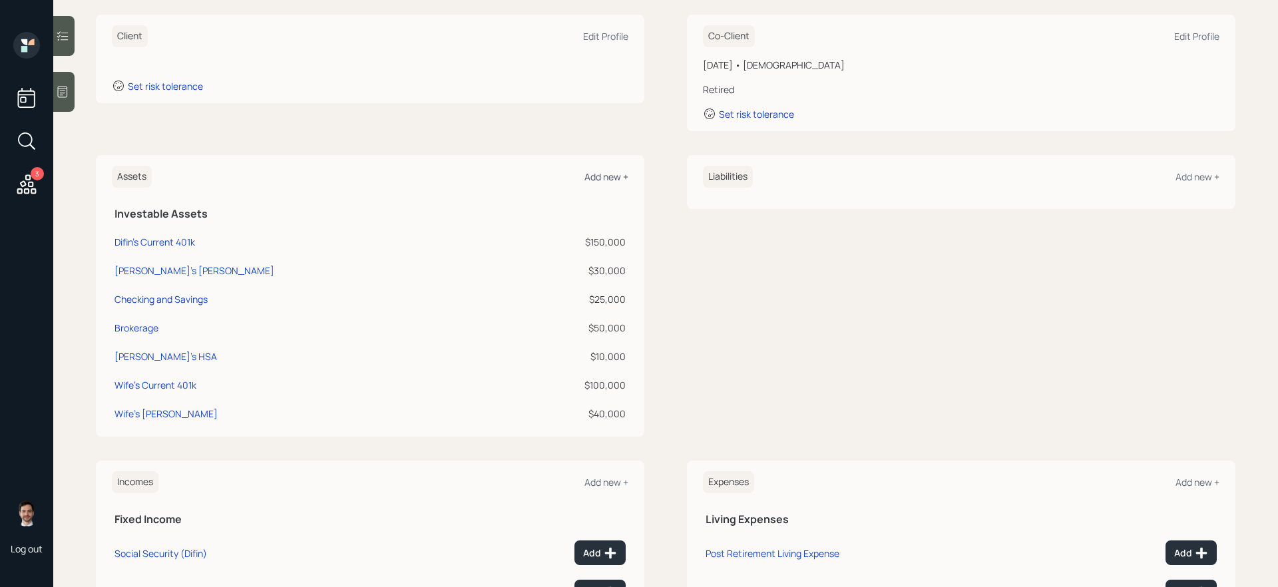
click at [618, 177] on div "Add new +" at bounding box center [606, 176] width 44 height 13
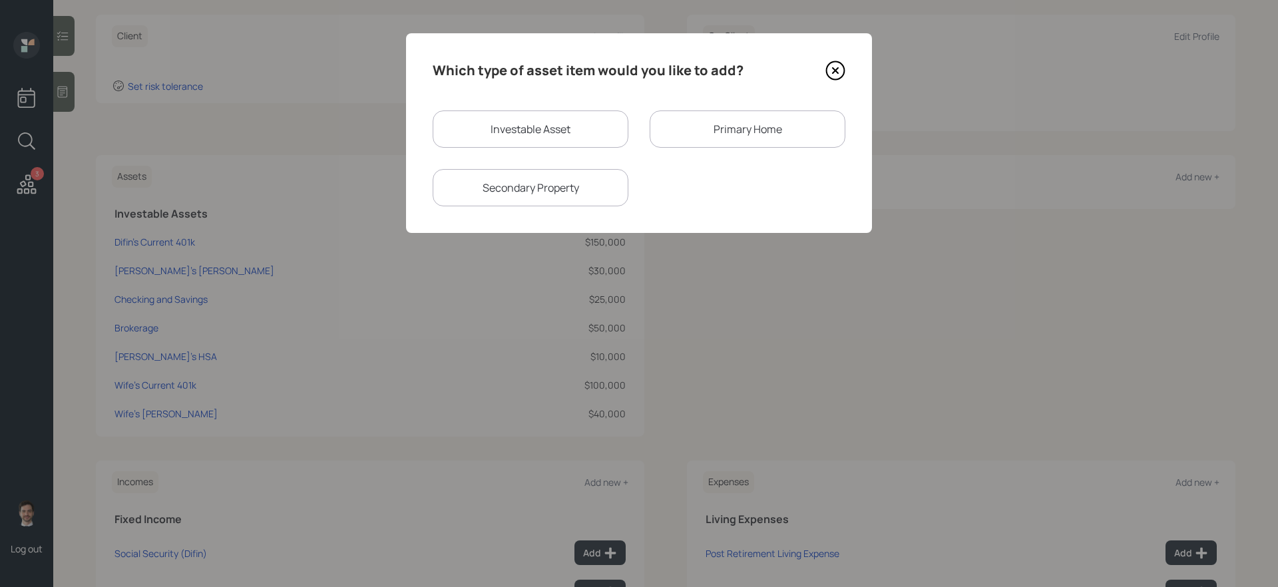
click at [709, 126] on div "Primary Home" at bounding box center [747, 128] width 196 height 37
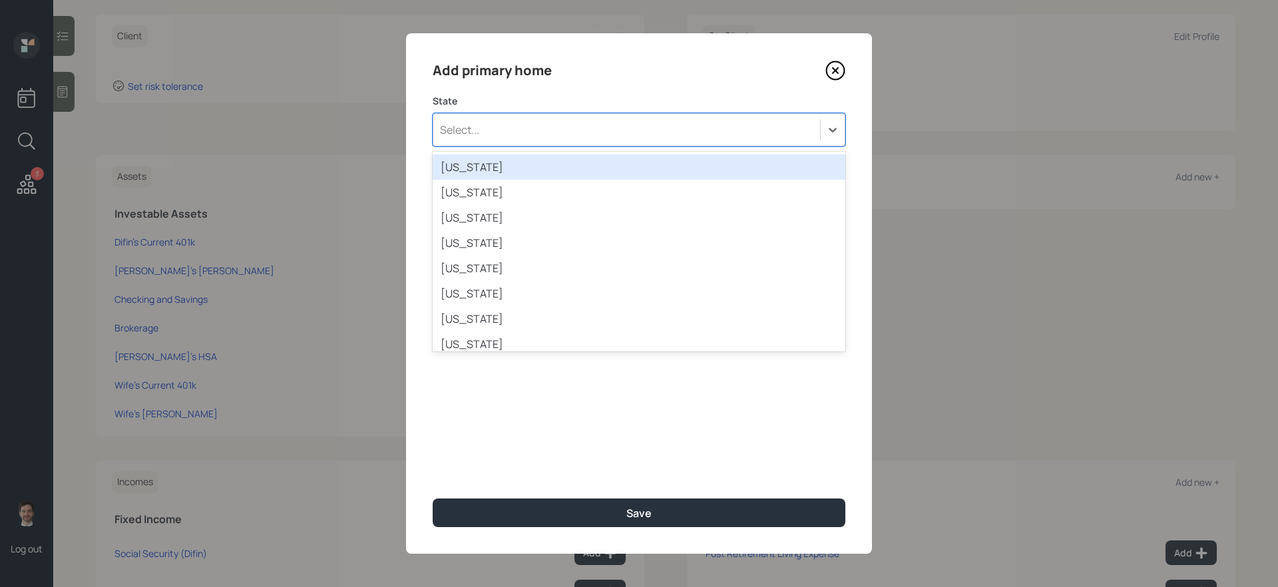
click at [669, 137] on div "Select..." at bounding box center [626, 129] width 387 height 23
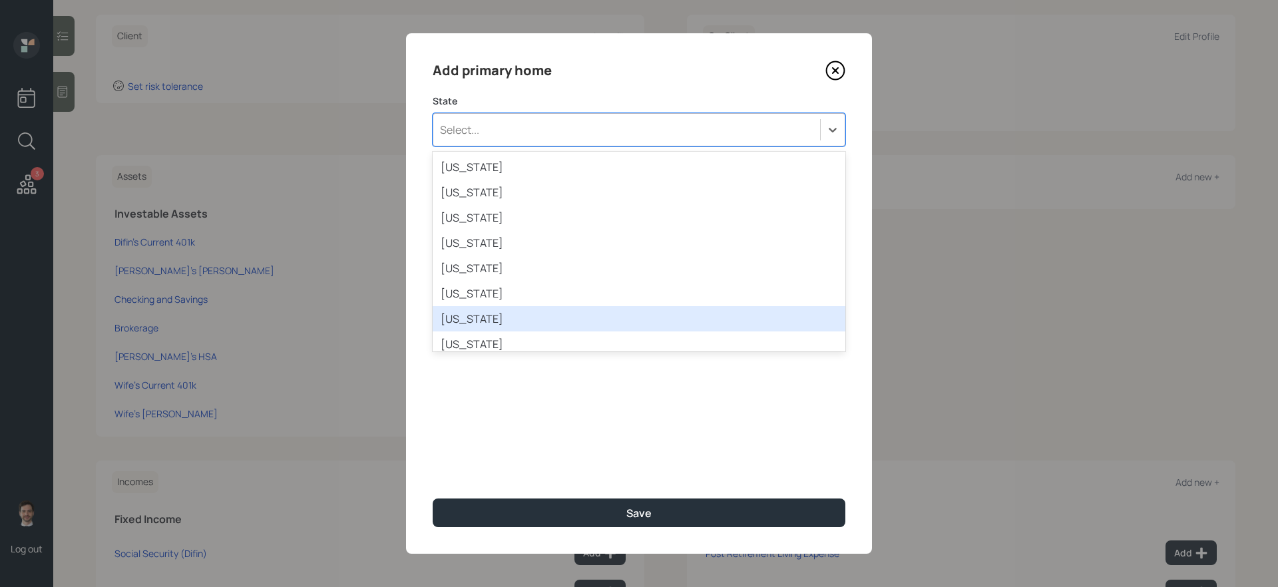
click at [572, 312] on div "[US_STATE]" at bounding box center [639, 318] width 413 height 25
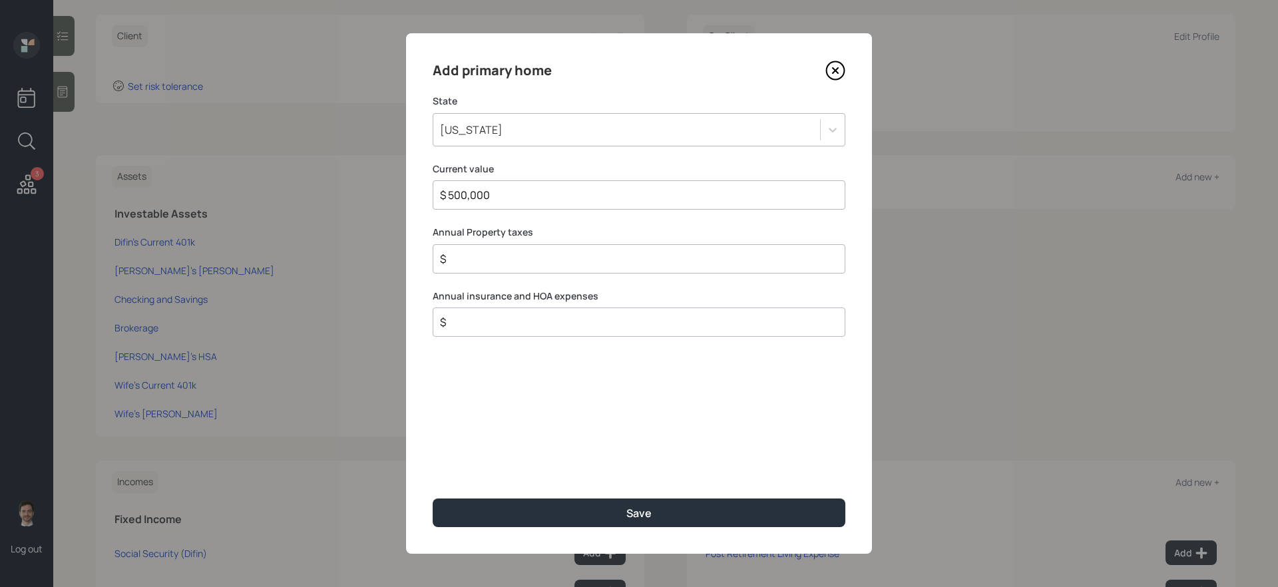
type input "$ 500,000"
click at [433, 495] on button "Save" at bounding box center [639, 512] width 413 height 29
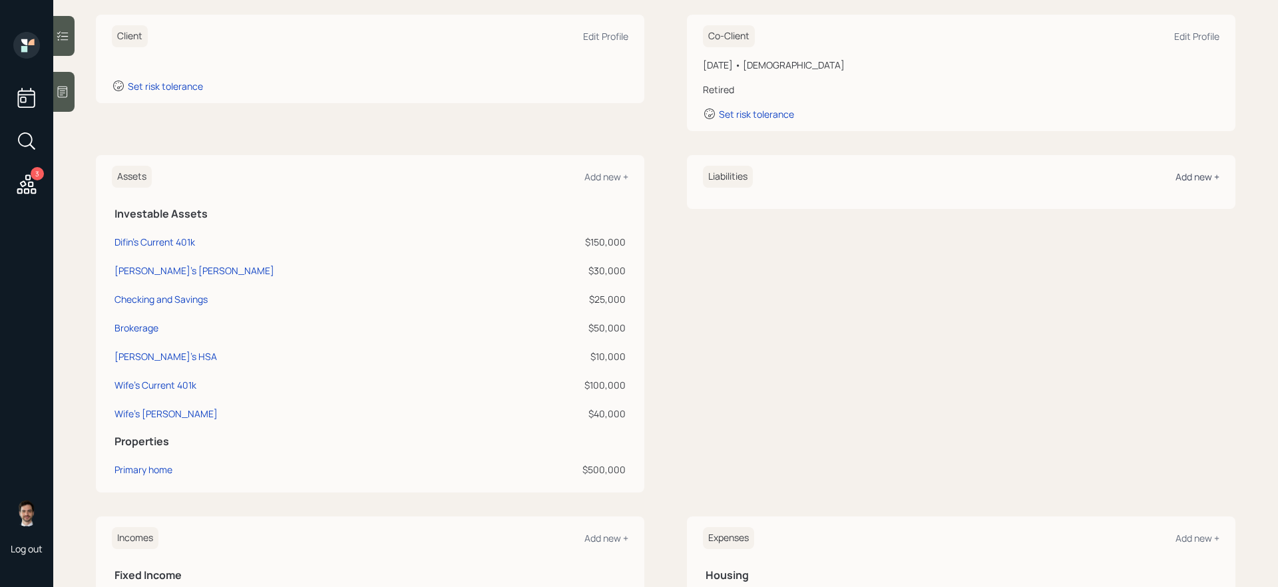
click at [978, 173] on div "Add new +" at bounding box center [1197, 176] width 44 height 13
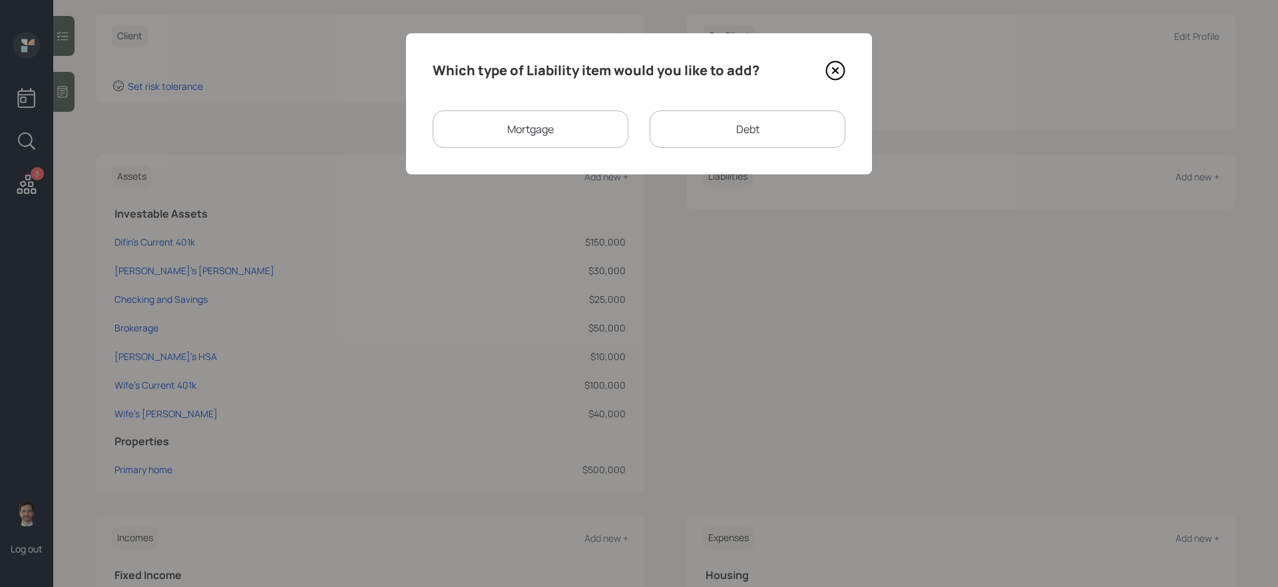
click at [618, 117] on div "Mortgage" at bounding box center [531, 128] width 196 height 37
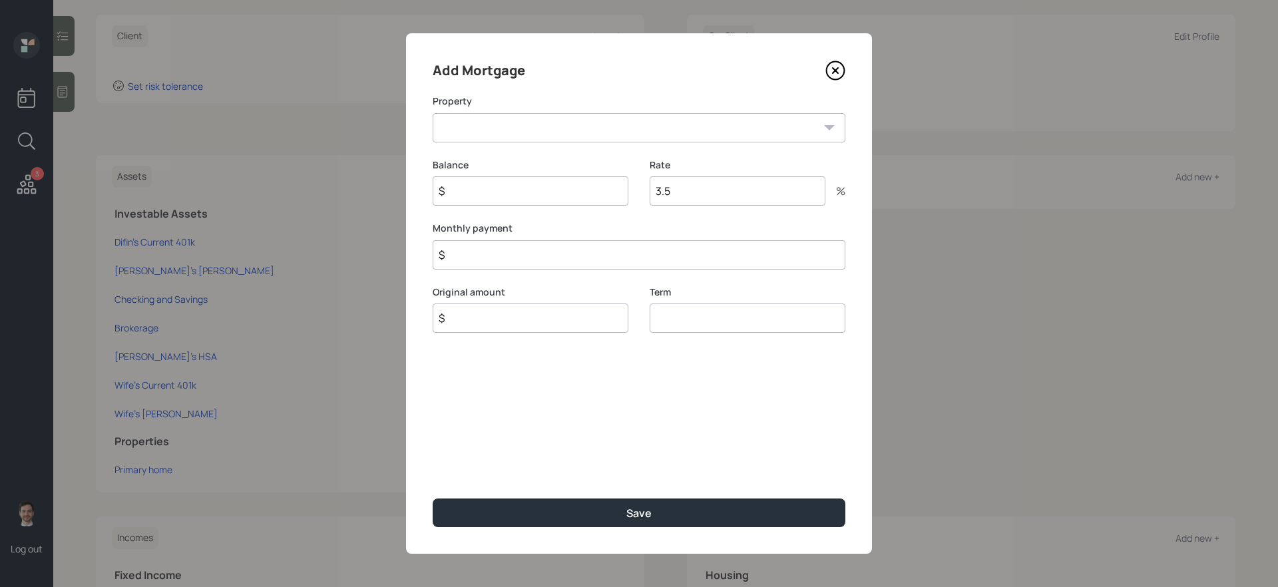
click at [569, 130] on select "CT Primary home" at bounding box center [639, 127] width 413 height 29
select select "035df74f-818c-4578-9683-1193ba9110de"
click at [433, 113] on select "CT Primary home" at bounding box center [639, 127] width 413 height 29
click at [522, 187] on input "$" at bounding box center [531, 190] width 196 height 29
type input "$ 300,000"
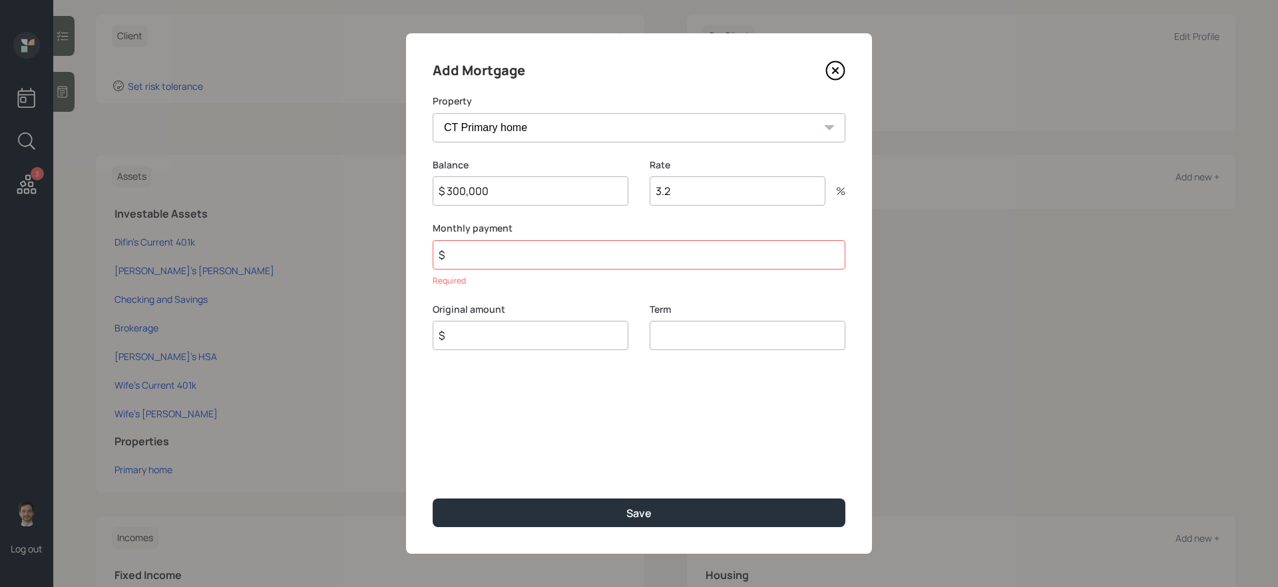
type input "3.2"
type input "$ 2,500"
type input "$ 300,000"
type input "30"
click at [433, 495] on button "Save" at bounding box center [639, 512] width 413 height 29
